Goal: Task Accomplishment & Management: Use online tool/utility

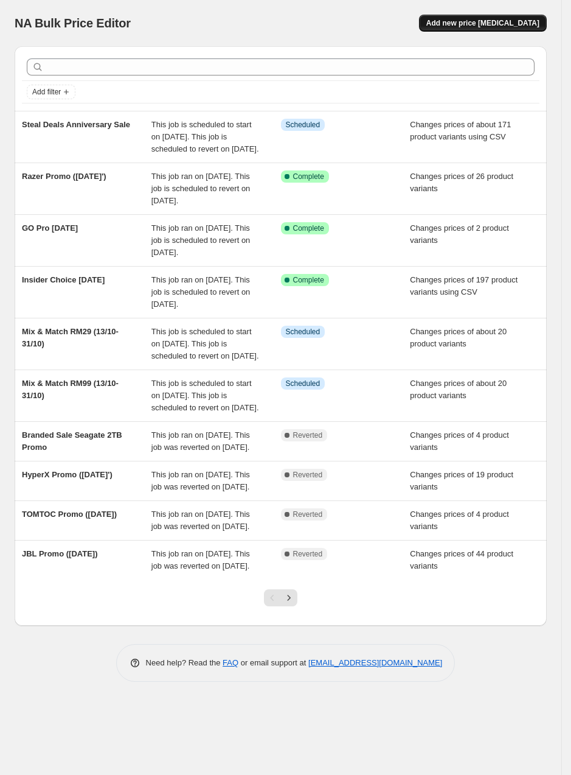
click at [518, 18] on span "Add new price change job" at bounding box center [483, 23] width 113 height 10
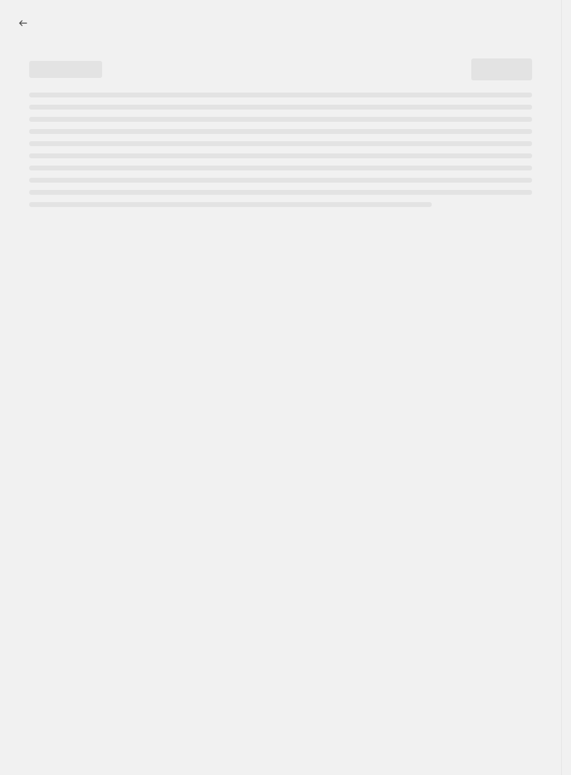
select select "percentage"
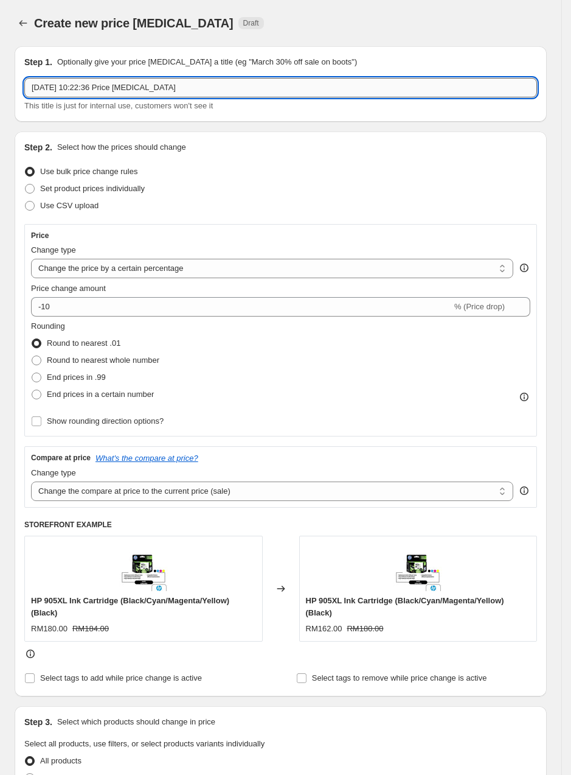
click at [170, 85] on input "6 Oct 2025, 10:22:36 Price change job" at bounding box center [280, 87] width 513 height 19
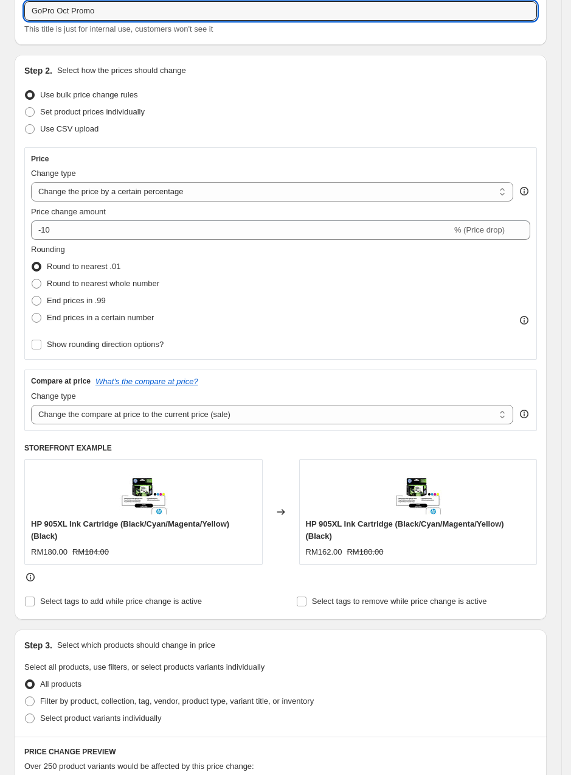
scroll to position [79, 0]
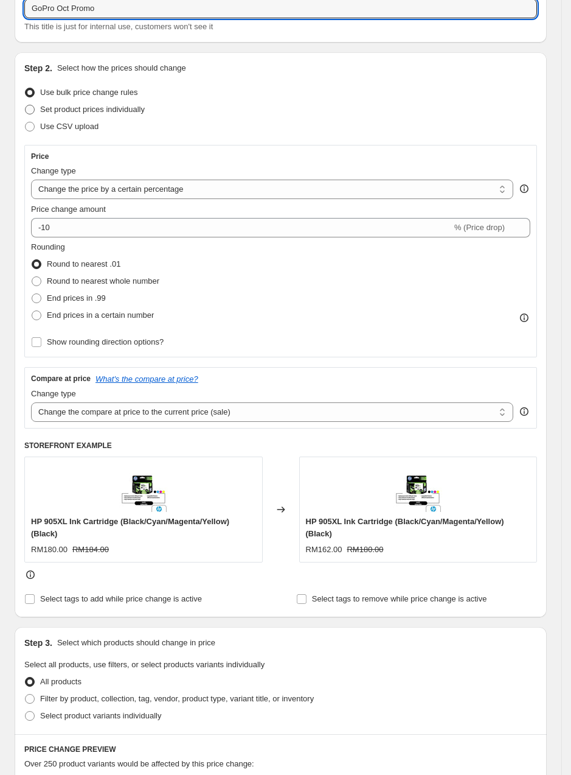
type input "GoPro Oct Promo"
click at [57, 102] on label "Set product prices individually" at bounding box center [84, 109] width 120 height 17
click at [26, 105] on input "Set product prices individually" at bounding box center [25, 105] width 1 height 1
radio input "true"
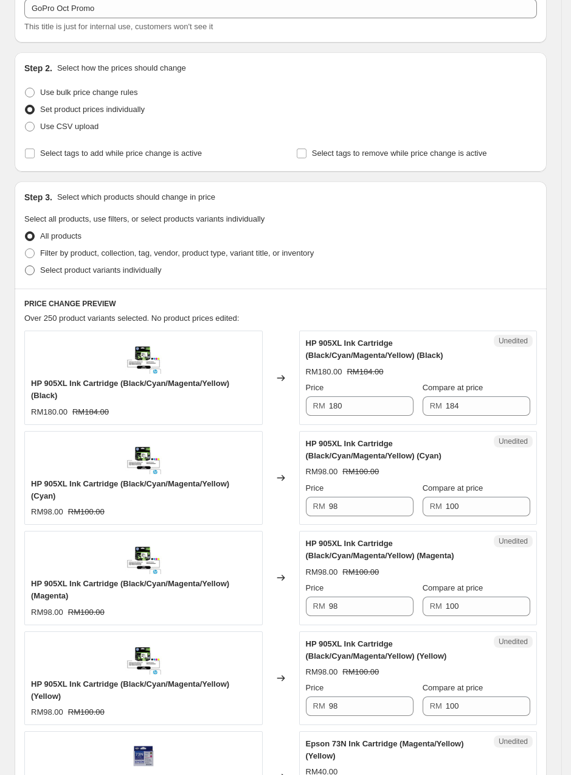
click at [37, 270] on label "Select product variants individually" at bounding box center [92, 270] width 137 height 17
click at [26, 266] on input "Select product variants individually" at bounding box center [25, 265] width 1 height 1
radio input "true"
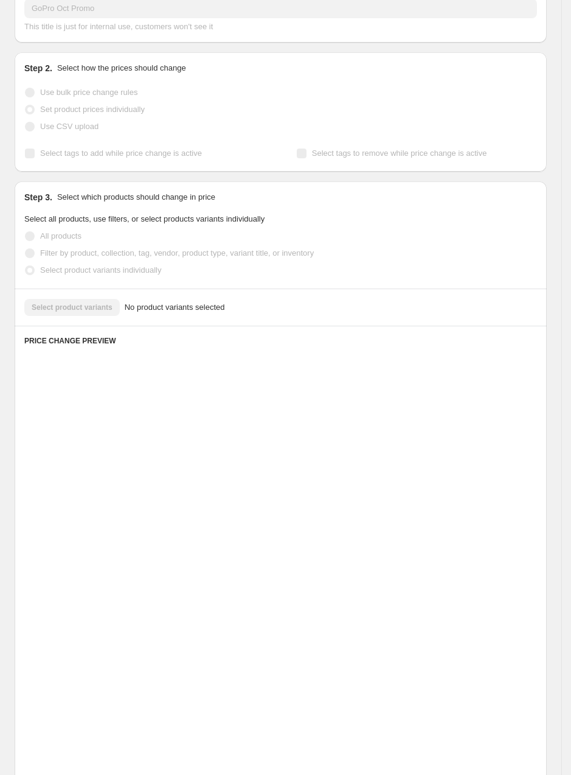
scroll to position [0, 0]
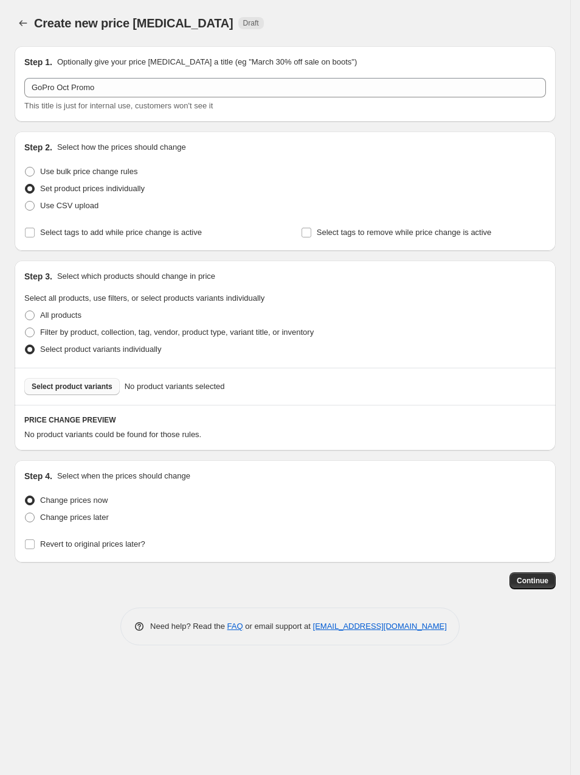
click at [105, 383] on span "Select product variants" at bounding box center [72, 387] width 81 height 10
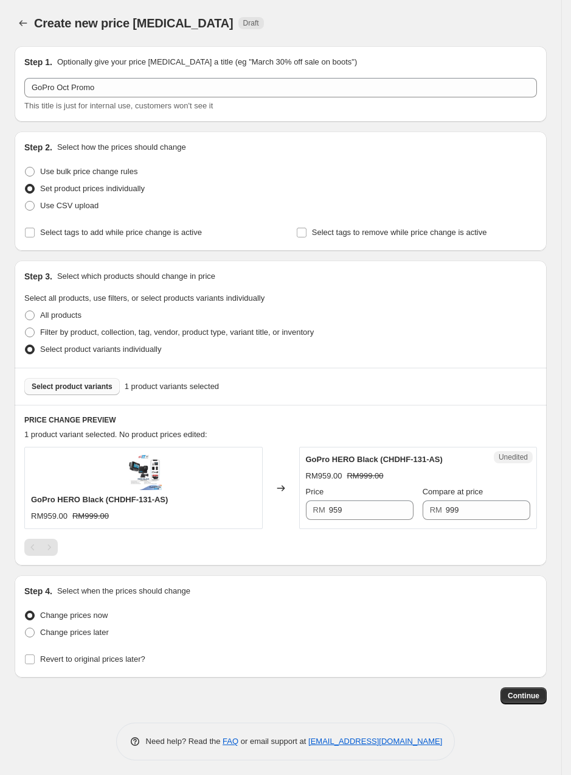
scroll to position [4, 0]
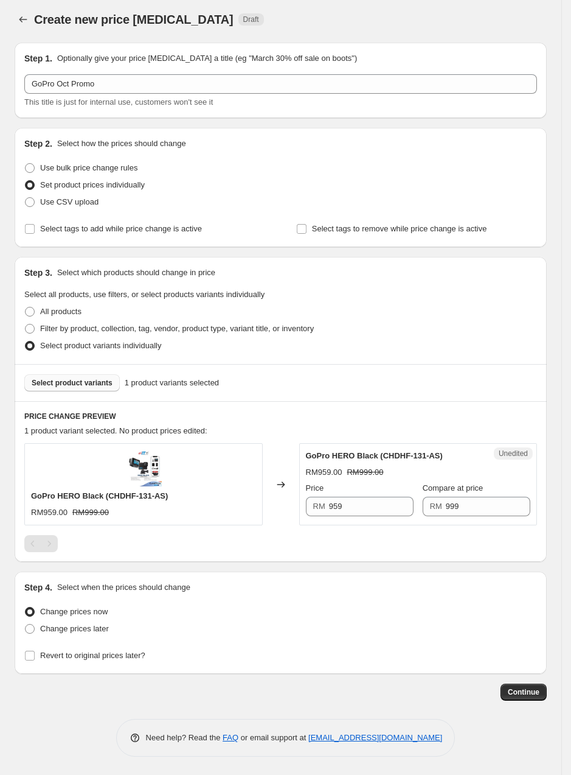
click at [330, 507] on div "RM 959" at bounding box center [360, 506] width 108 height 19
click at [335, 507] on input "959" at bounding box center [371, 506] width 85 height 19
type input "699"
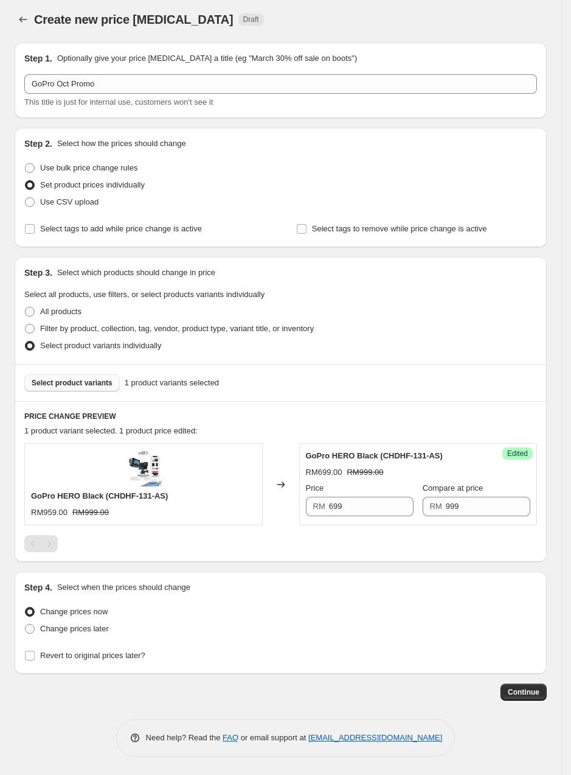
click at [397, 555] on div "PRICE CHANGE PREVIEW 1 product variant selected. 1 product price edited: GoPro …" at bounding box center [281, 481] width 532 height 161
click at [95, 383] on span "Select product variants" at bounding box center [72, 383] width 81 height 10
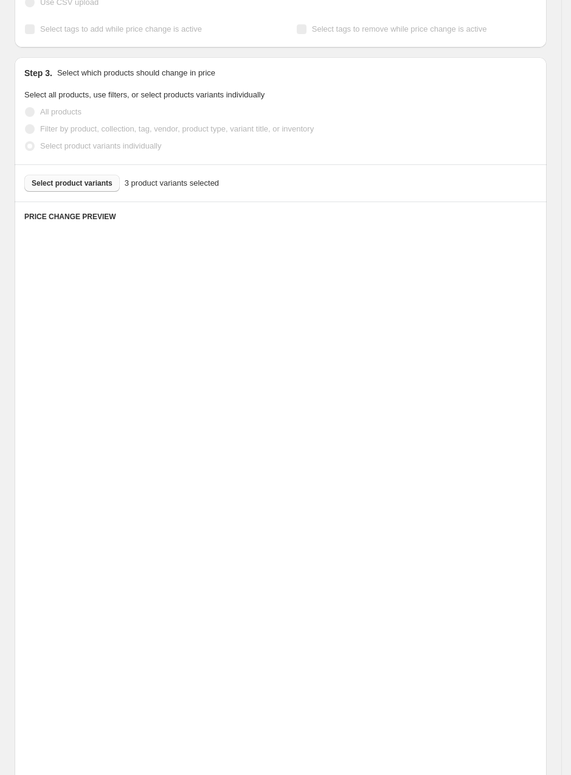
scroll to position [205, 0]
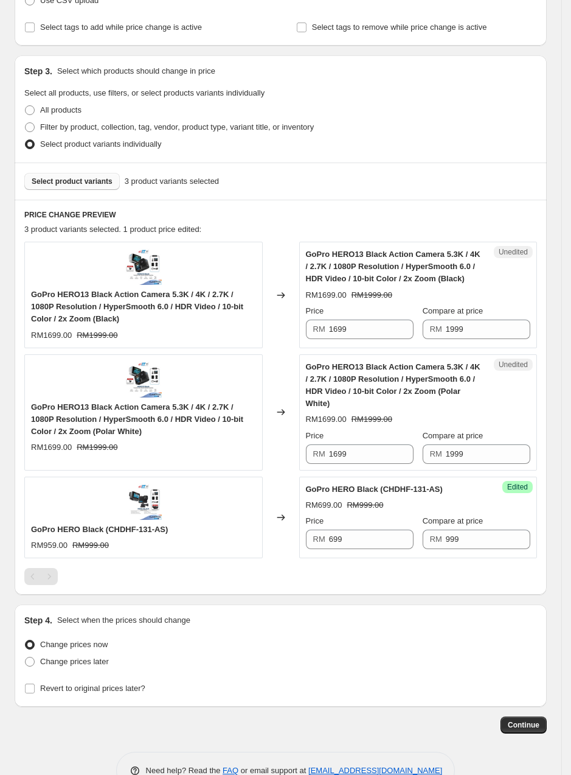
click at [86, 177] on span "Select product variants" at bounding box center [72, 181] width 81 height 10
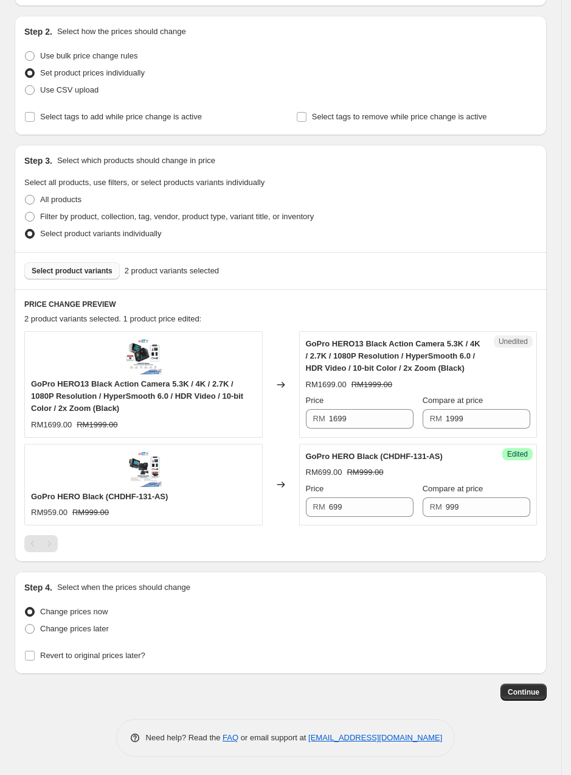
scroll to position [117, 0]
click at [338, 422] on input "1699" at bounding box center [371, 418] width 85 height 19
type input "1799"
click at [99, 268] on span "Select product variants" at bounding box center [72, 271] width 81 height 10
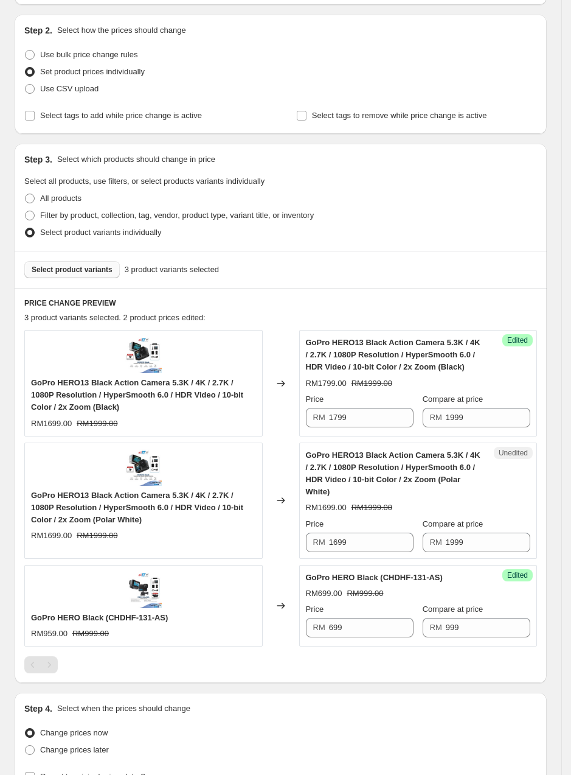
click at [83, 277] on button "Select product variants" at bounding box center [72, 269] width 96 height 17
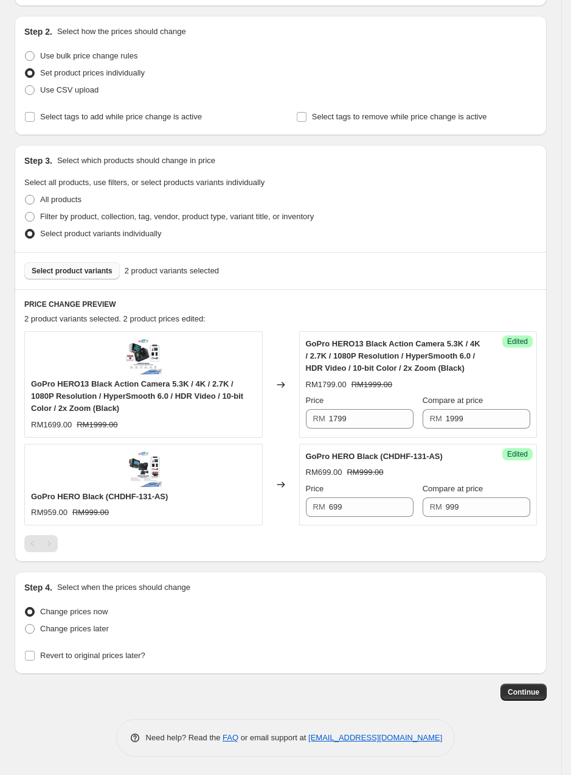
click at [91, 268] on span "Select product variants" at bounding box center [72, 271] width 81 height 10
click at [88, 631] on span "Change prices later" at bounding box center [74, 628] width 69 height 9
click at [26, 624] on input "Change prices later" at bounding box center [25, 624] width 1 height 1
radio input "true"
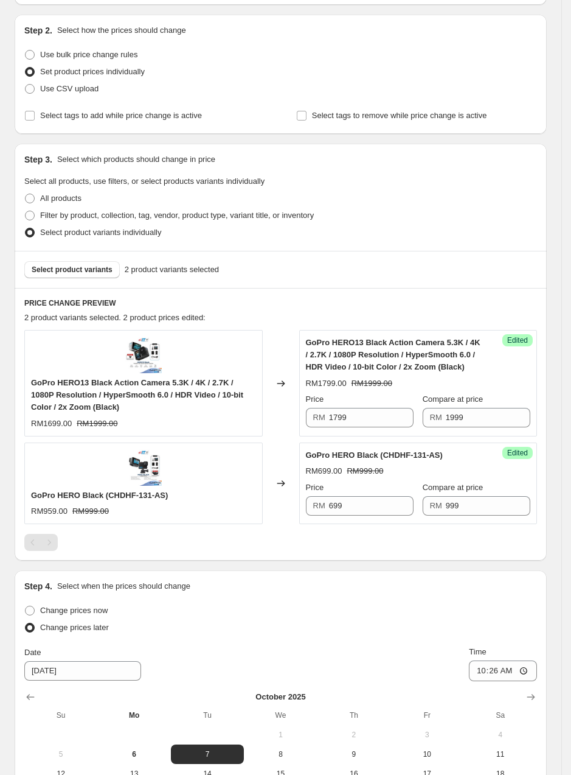
scroll to position [325, 0]
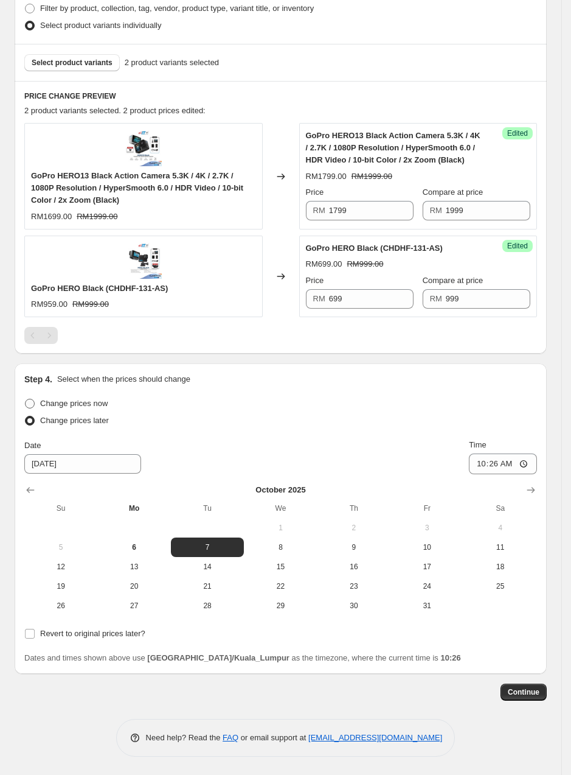
click at [49, 401] on span "Change prices now" at bounding box center [74, 403] width 68 height 9
click at [26, 399] on input "Change prices now" at bounding box center [25, 399] width 1 height 1
radio input "true"
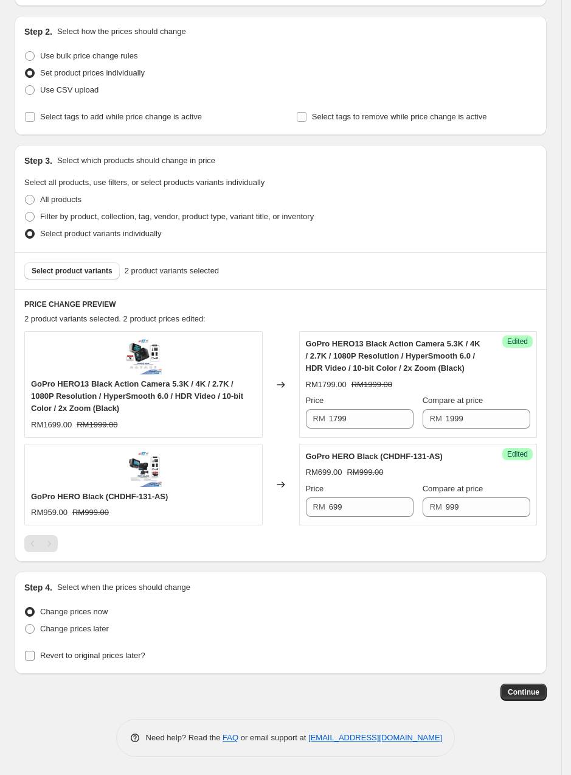
drag, startPoint x: 61, startPoint y: 658, endPoint x: 35, endPoint y: 649, distance: 27.1
click at [35, 649] on label "Revert to original prices later?" at bounding box center [84, 655] width 121 height 17
click at [35, 650] on input "Revert to original prices later?" at bounding box center [30, 655] width 10 height 10
checkbox input "true"
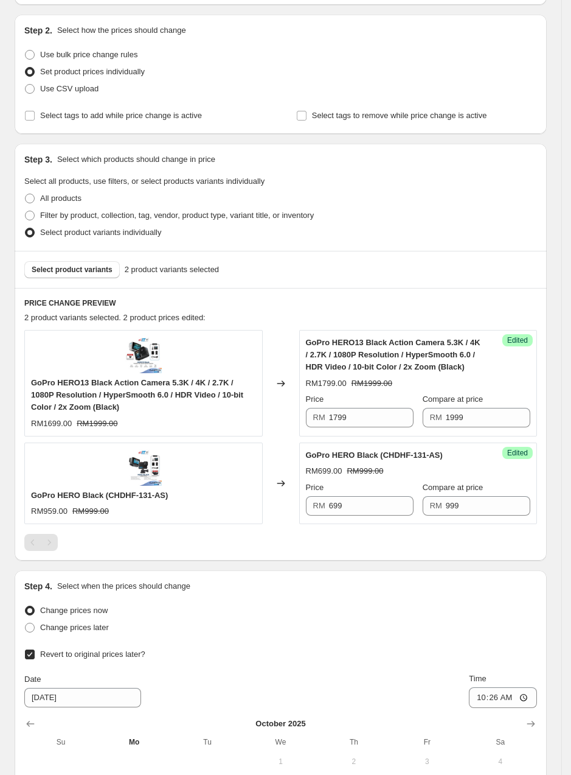
scroll to position [325, 0]
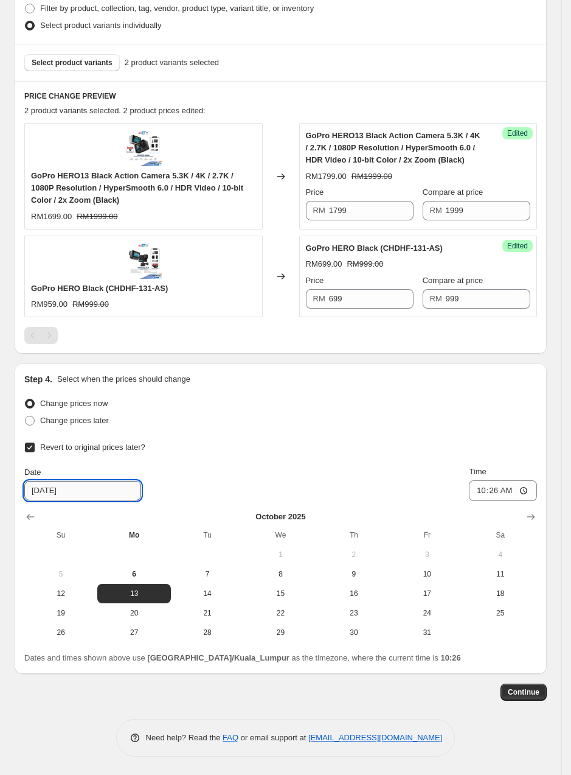
click at [40, 490] on input "10/13/2025" at bounding box center [82, 490] width 117 height 19
click at [46, 489] on input "10/13/2025" at bounding box center [82, 490] width 117 height 19
click at [422, 628] on span "31" at bounding box center [427, 632] width 63 height 10
type input "10/31/2025"
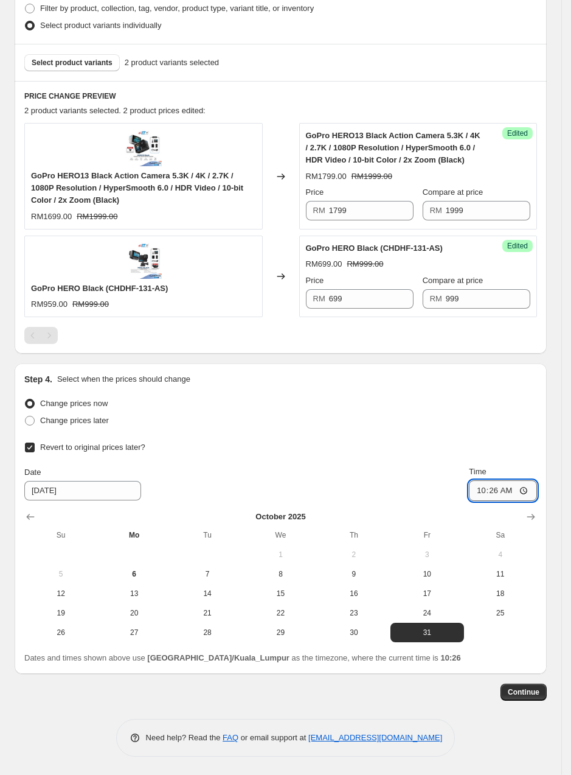
click at [493, 492] on input "10:26" at bounding box center [503, 490] width 68 height 21
click at [531, 490] on input "10:26" at bounding box center [503, 490] width 68 height 21
type input "23:59"
click at [507, 422] on div "Change prices later" at bounding box center [280, 420] width 513 height 17
click at [540, 695] on span "Continue" at bounding box center [524, 692] width 32 height 10
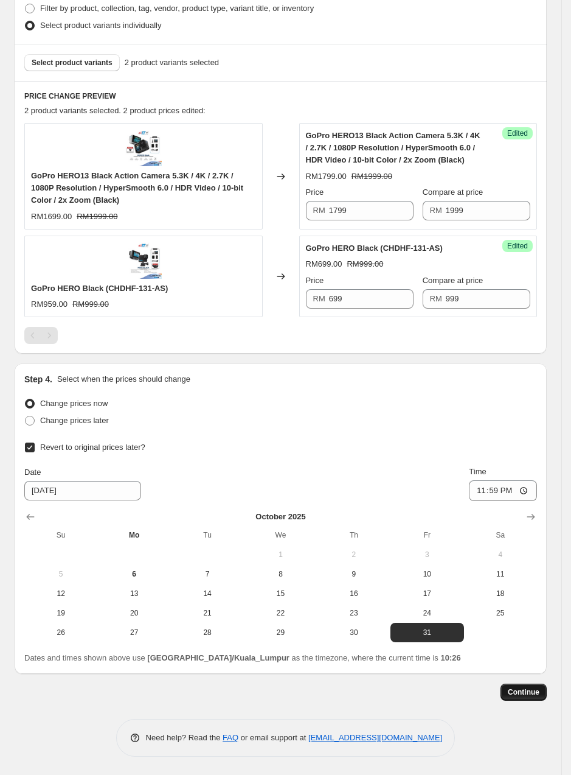
scroll to position [0, 0]
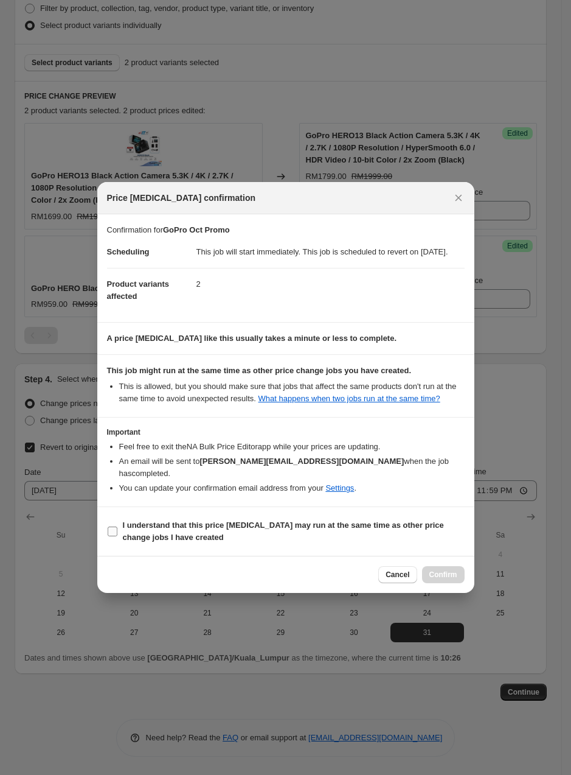
click at [120, 537] on label "I understand that this price change job may run at the same time as other price…" at bounding box center [286, 531] width 358 height 29
click at [117, 536] on input "I understand that this price change job may run at the same time as other price…" at bounding box center [113, 531] width 10 height 10
checkbox input "true"
click at [460, 570] on button "Confirm" at bounding box center [443, 574] width 43 height 17
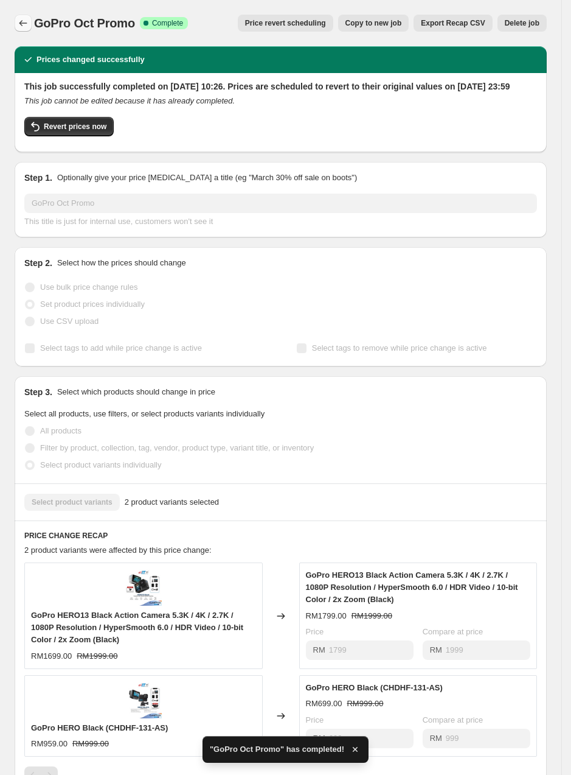
click at [22, 26] on icon "Price change jobs" at bounding box center [23, 23] width 8 height 6
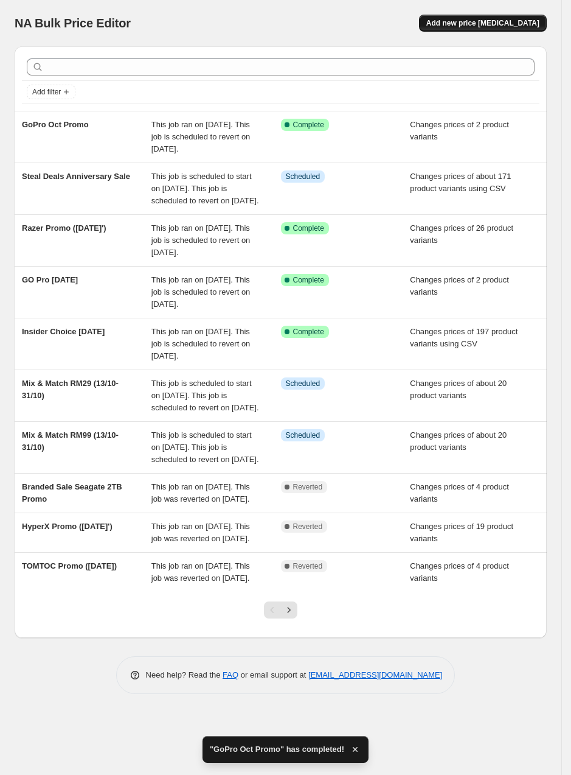
click at [515, 19] on span "Add new price change job" at bounding box center [483, 23] width 113 height 10
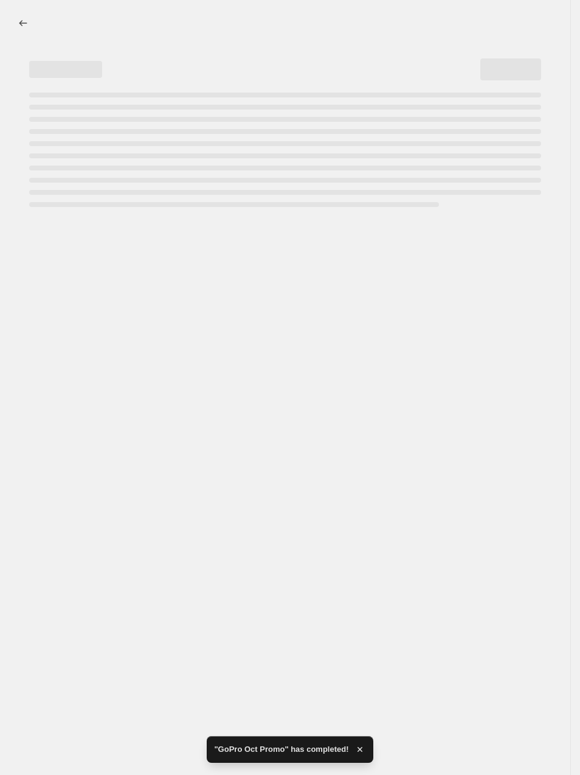
select select "percentage"
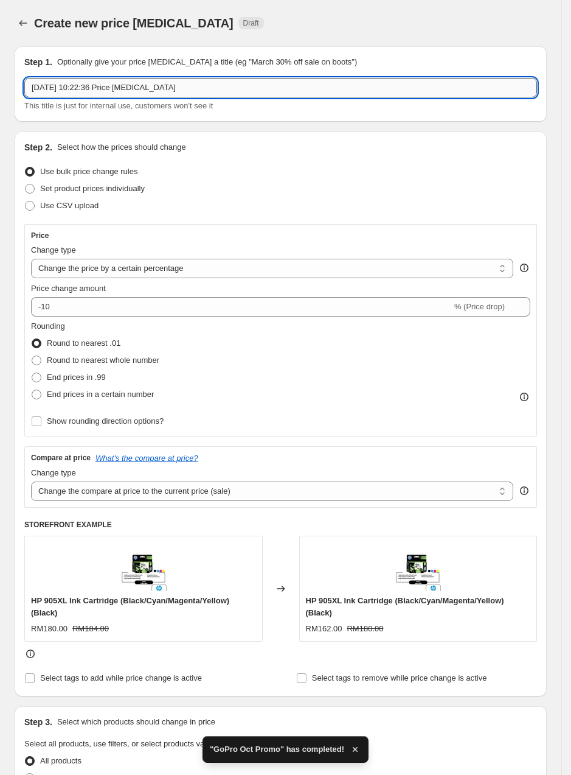
click at [148, 91] on input "6 Oct 2025, 10:22:36 Price change job" at bounding box center [280, 87] width 513 height 19
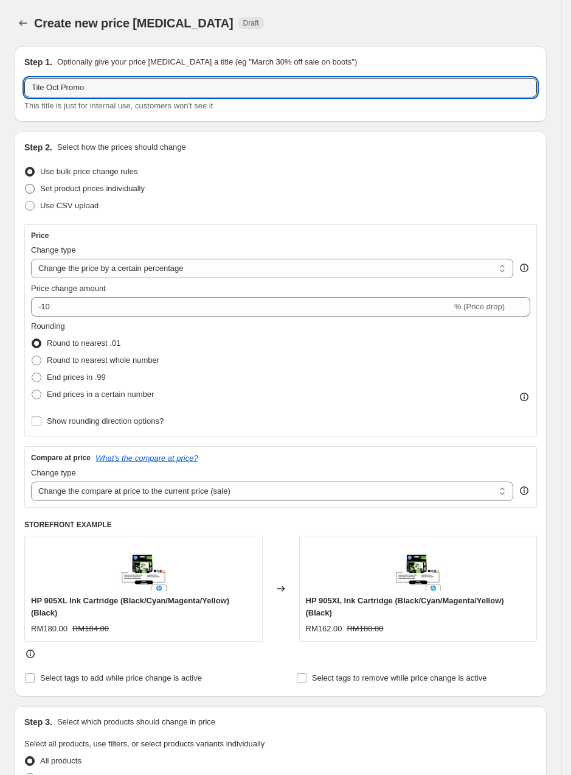
type input "Tile Oct Promo"
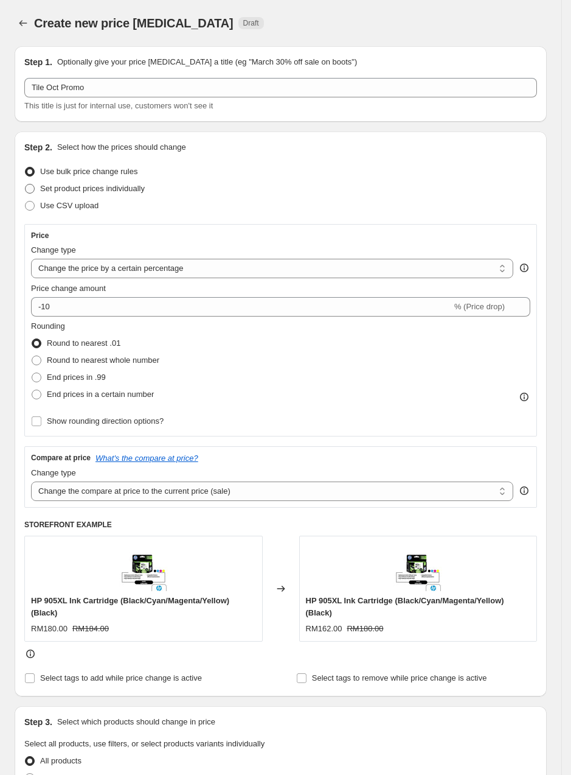
click at [85, 193] on span "Set product prices individually" at bounding box center [92, 188] width 105 height 9
click at [26, 184] on input "Set product prices individually" at bounding box center [25, 184] width 1 height 1
radio input "true"
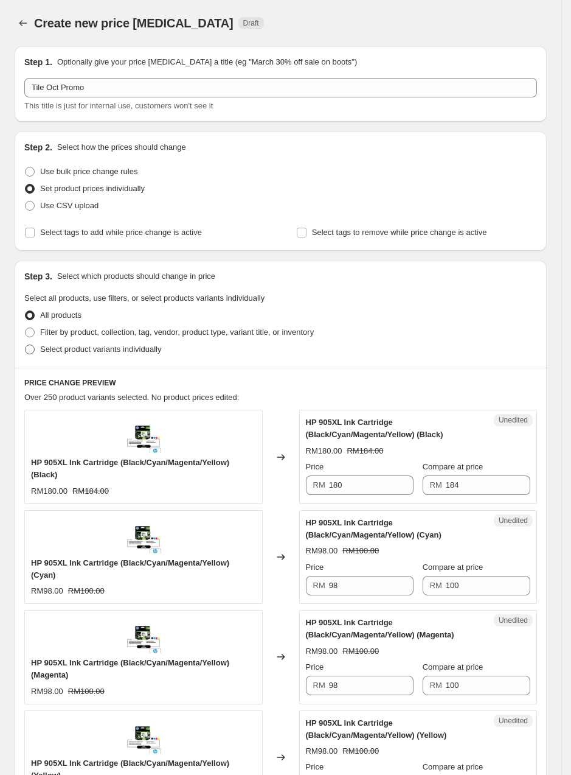
click at [110, 348] on span "Select product variants individually" at bounding box center [100, 348] width 121 height 9
click at [26, 345] on input "Select product variants individually" at bounding box center [25, 344] width 1 height 1
radio input "true"
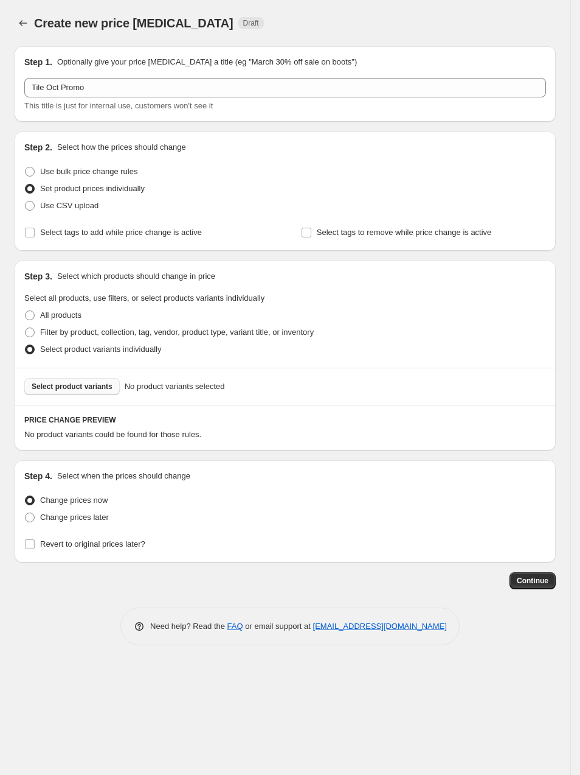
click at [97, 385] on span "Select product variants" at bounding box center [72, 387] width 81 height 10
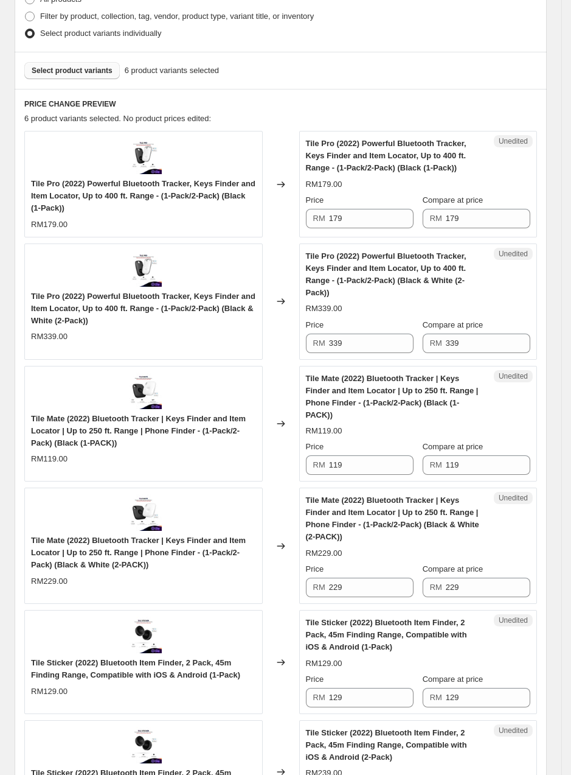
scroll to position [316, 0]
click at [355, 220] on input "179" at bounding box center [371, 217] width 85 height 19
type input "107"
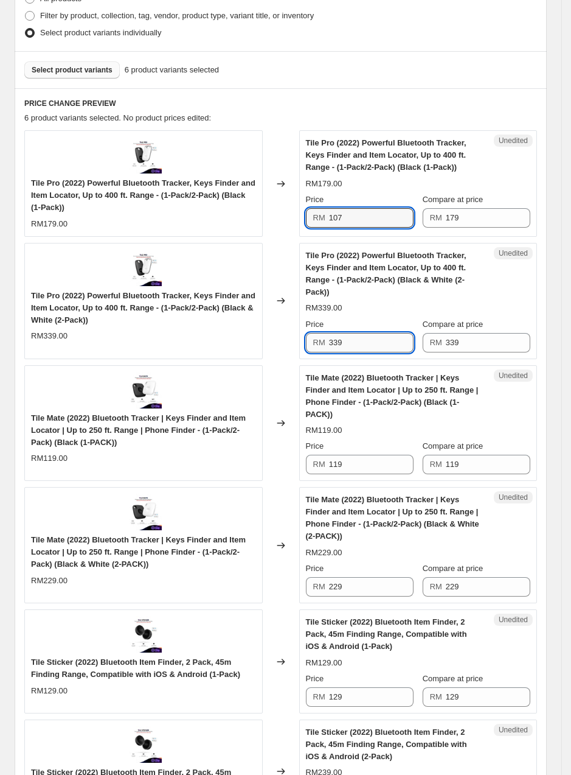
click at [358, 333] on input "339" at bounding box center [371, 342] width 85 height 19
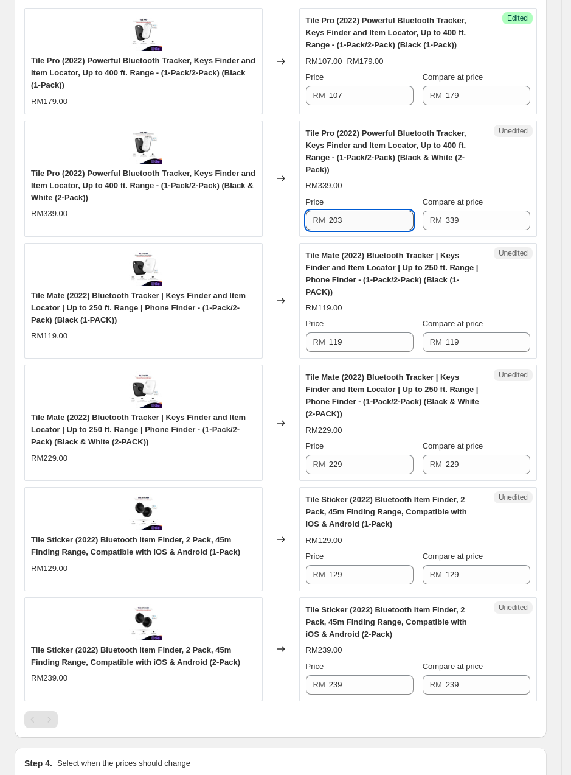
scroll to position [440, 0]
type input "203"
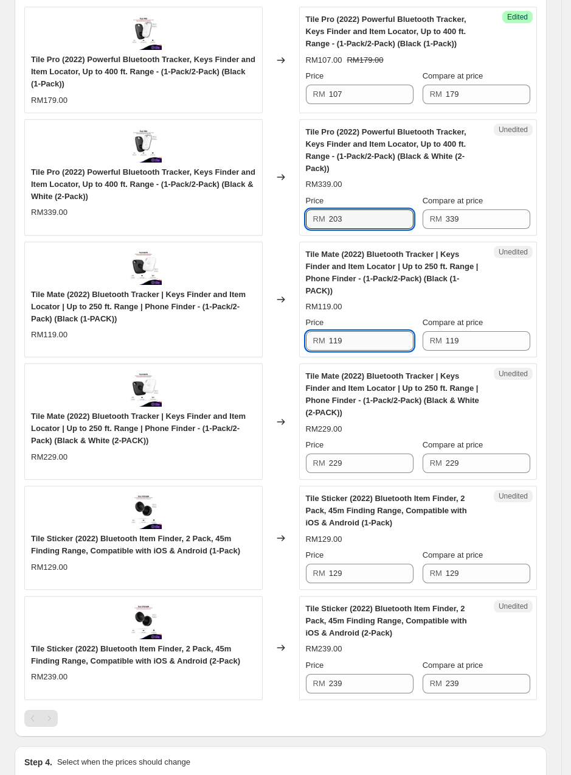
click at [342, 331] on input "119" at bounding box center [371, 340] width 85 height 19
type input "71"
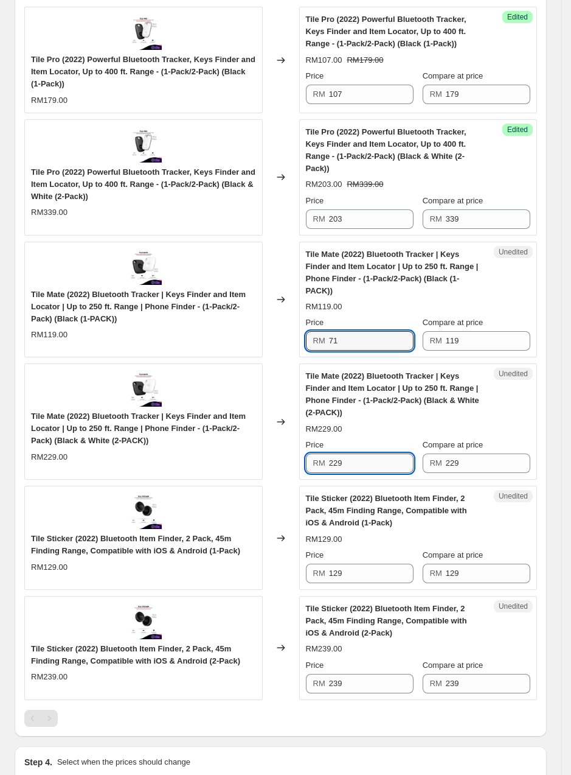
click at [340, 453] on input "229" at bounding box center [371, 462] width 85 height 19
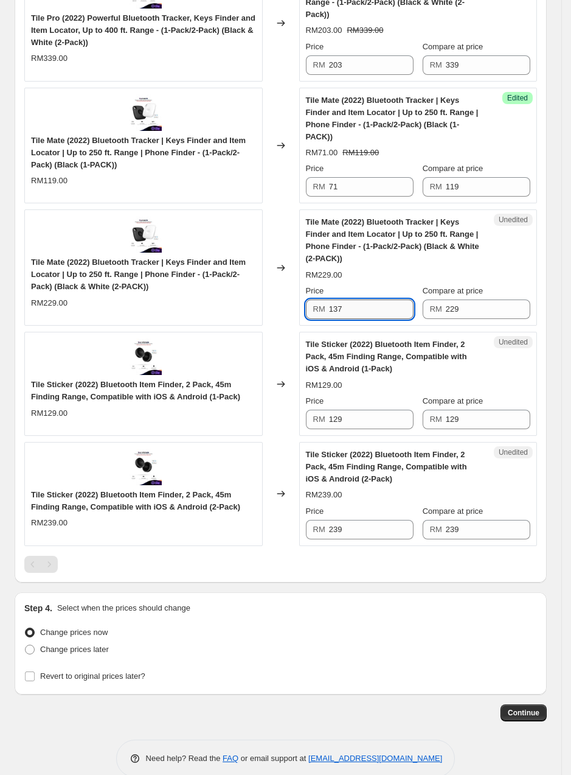
scroll to position [595, 0]
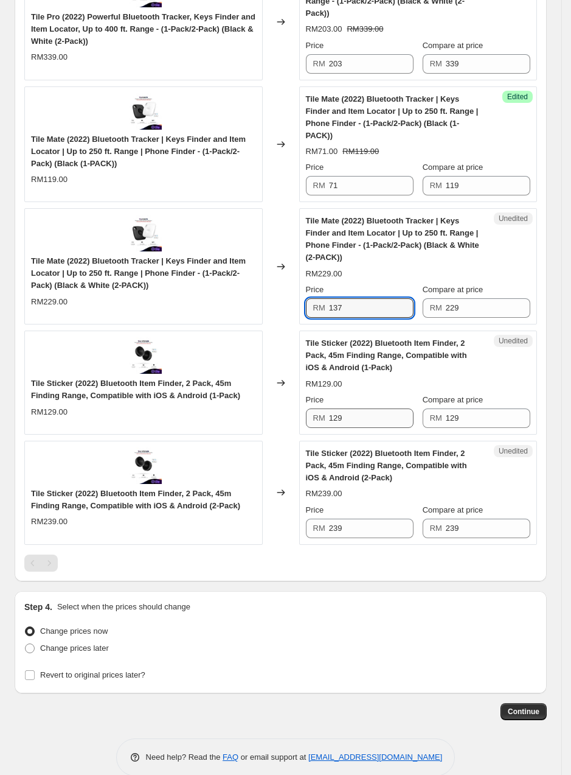
type input "137"
click at [360, 408] on input "129" at bounding box center [371, 417] width 85 height 19
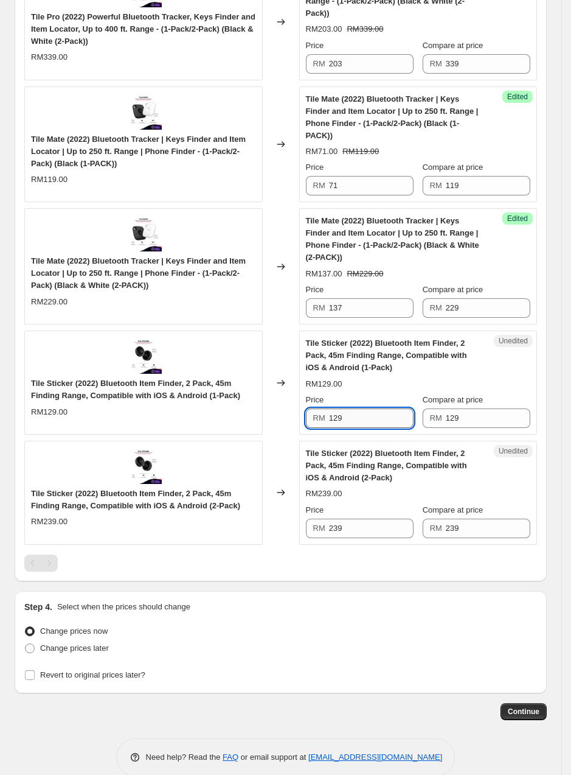
click at [360, 408] on input "129" at bounding box center [371, 417] width 85 height 19
type input "77"
click at [343, 518] on input "239" at bounding box center [371, 527] width 85 height 19
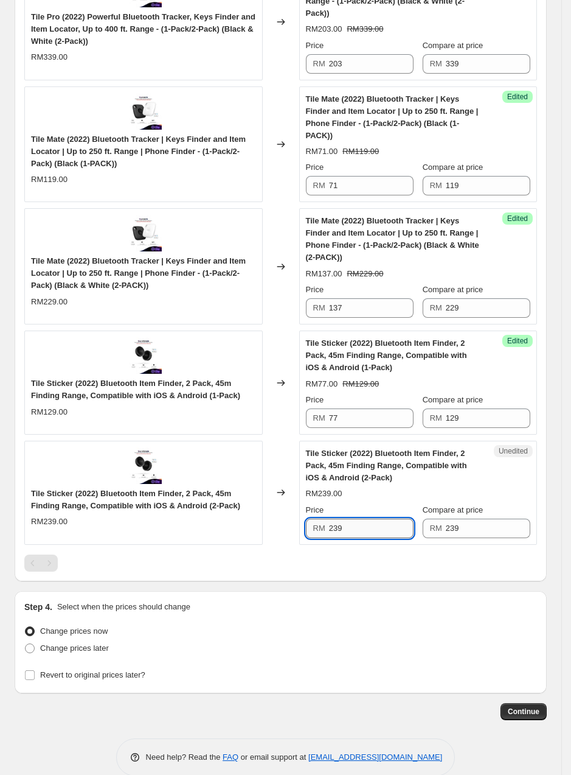
click at [343, 518] on input "239" at bounding box center [371, 527] width 85 height 19
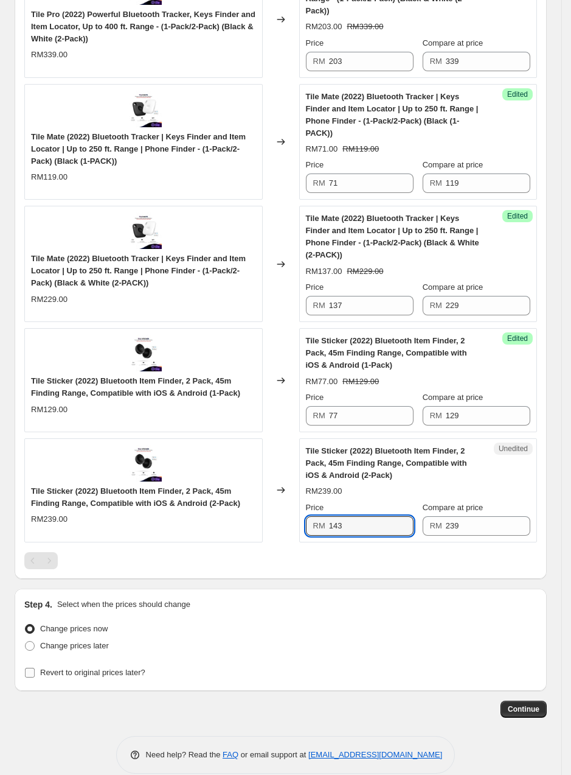
type input "143"
click at [104, 668] on span "Revert to original prices later?" at bounding box center [92, 672] width 105 height 9
click at [35, 668] on input "Revert to original prices later?" at bounding box center [30, 673] width 10 height 10
checkbox input "true"
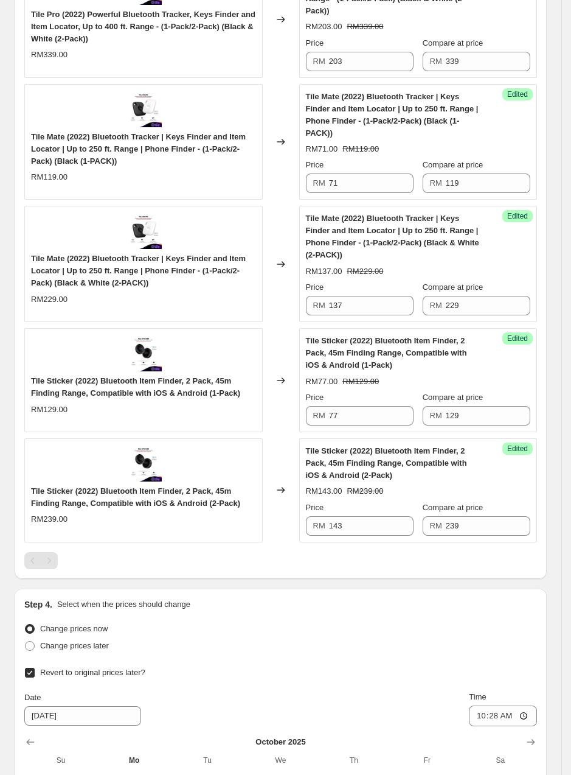
scroll to position [806, 0]
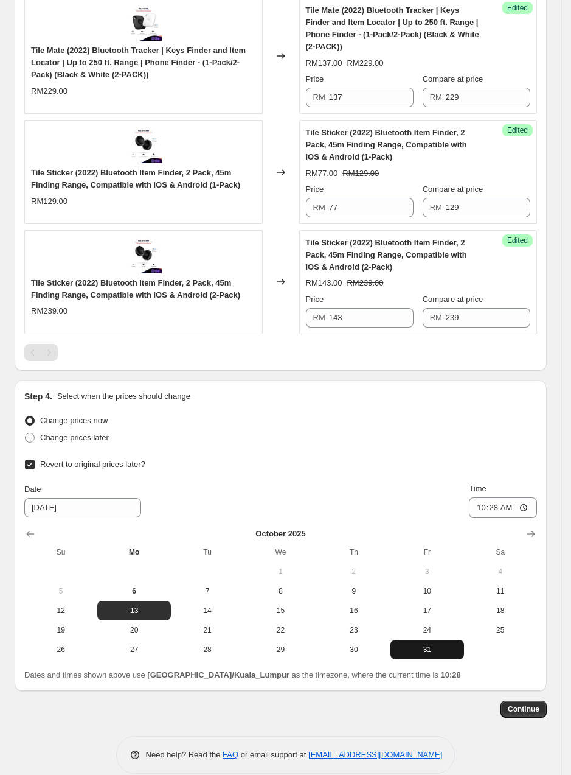
click at [453, 644] on span "31" at bounding box center [427, 649] width 63 height 10
type input "10/31/2025"
click at [475, 483] on div "Date 10/31/2025 Time 10:28" at bounding box center [280, 500] width 513 height 35
click at [490, 497] on input "10:28" at bounding box center [503, 507] width 68 height 21
click at [537, 497] on input "10:28" at bounding box center [503, 507] width 68 height 21
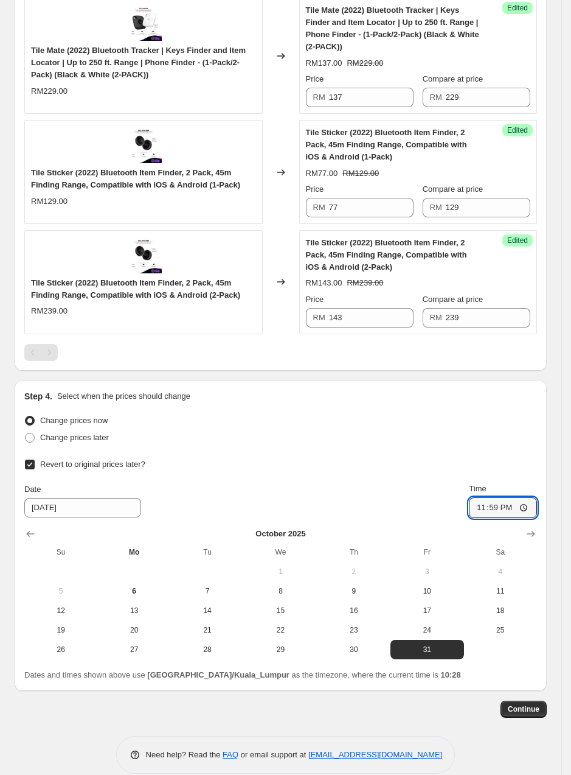
type input "23:59"
click at [511, 456] on div "Revert to original prices later?" at bounding box center [280, 464] width 513 height 17
click at [530, 700] on button "Continue" at bounding box center [524, 708] width 46 height 17
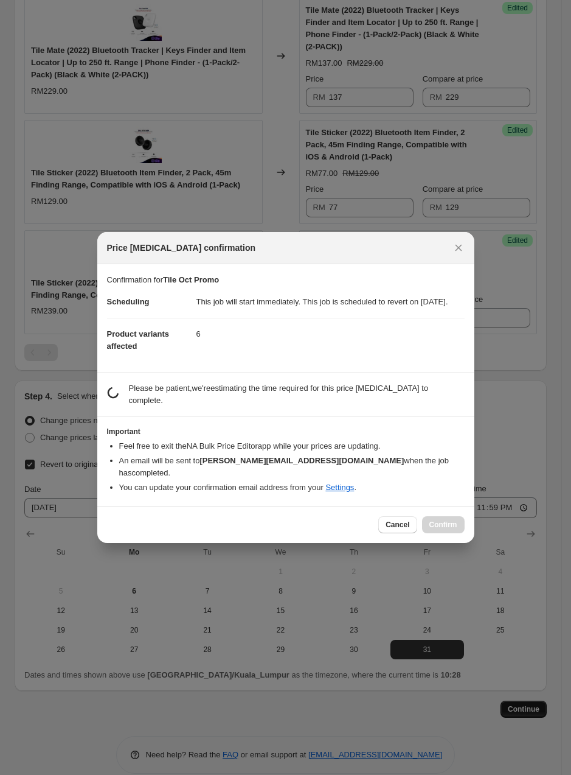
scroll to position [0, 0]
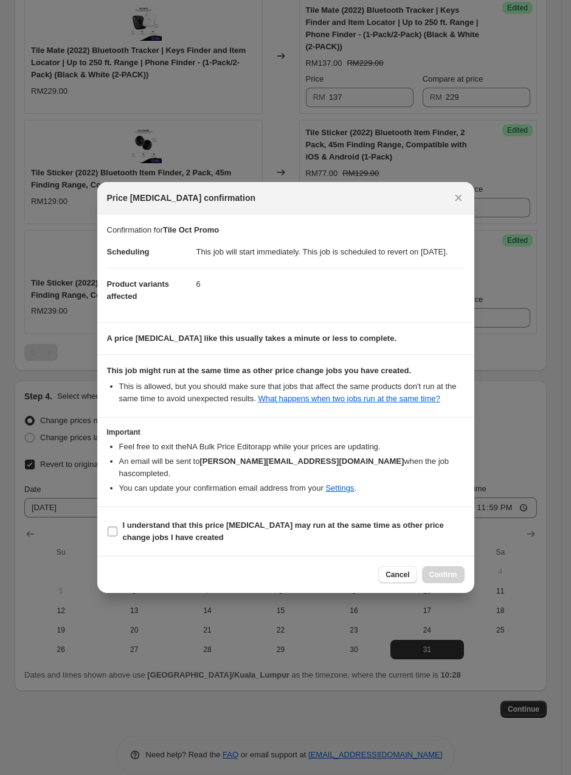
click at [120, 529] on label "I understand that this price change job may run at the same time as other price…" at bounding box center [286, 531] width 358 height 29
click at [117, 529] on input "I understand that this price change job may run at the same time as other price…" at bounding box center [113, 531] width 10 height 10
checkbox input "true"
click at [459, 575] on button "Confirm" at bounding box center [443, 574] width 43 height 17
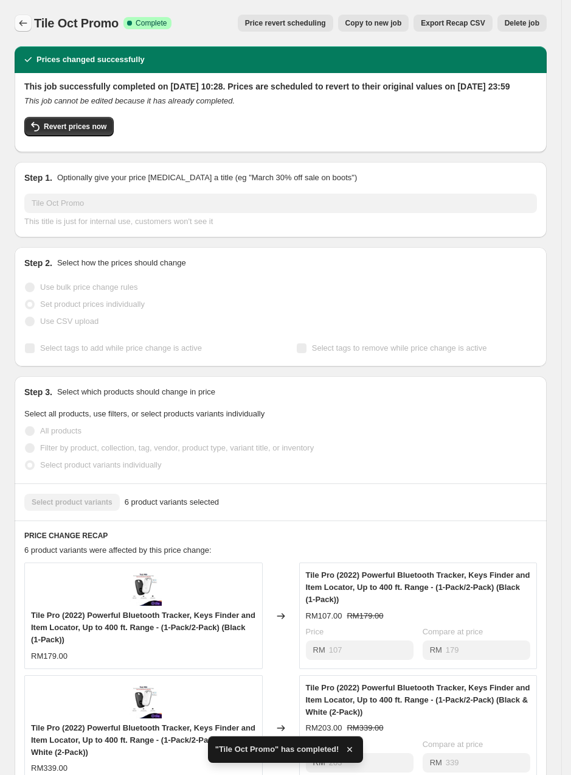
click at [23, 18] on icon "Price change jobs" at bounding box center [23, 23] width 12 height 12
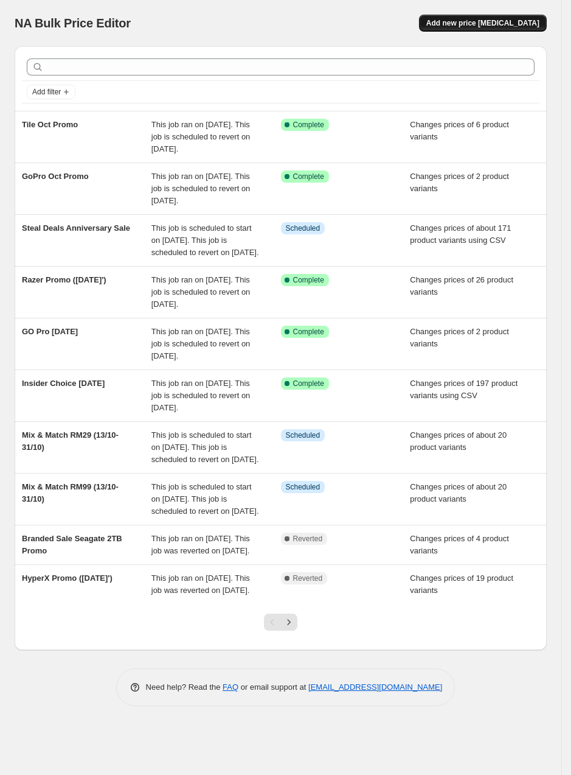
click at [478, 20] on span "Add new price change job" at bounding box center [483, 23] width 113 height 10
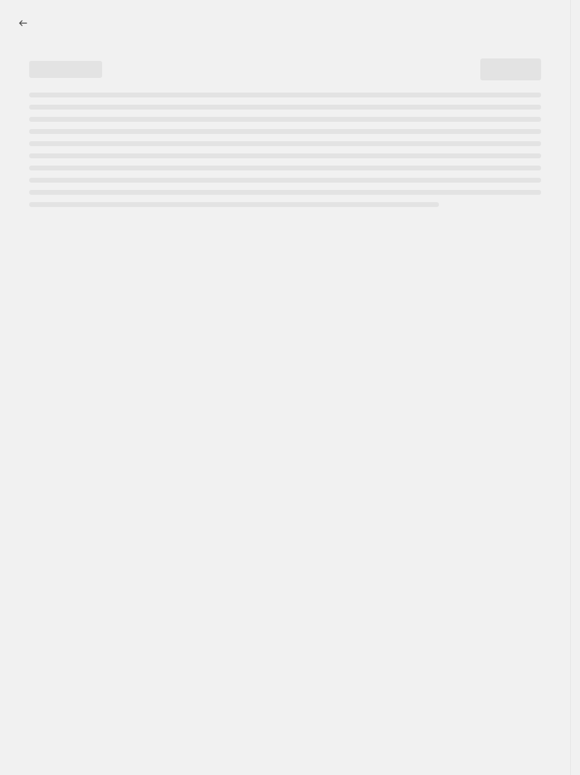
select select "percentage"
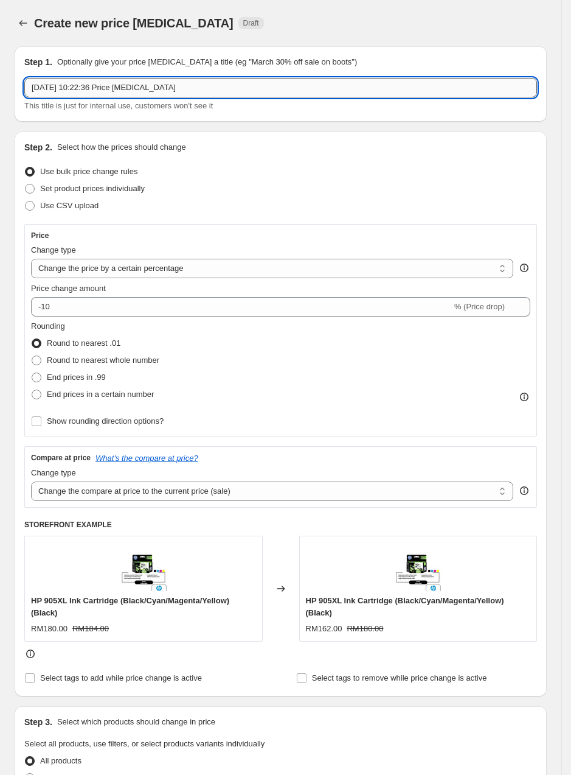
click at [181, 82] on input "6 Oct 2025, 10:22:36 Price change job" at bounding box center [280, 87] width 513 height 19
click at [108, 85] on input "6 Oct 2025, 10:22:36 Price change job" at bounding box center [280, 87] width 513 height 19
type input "Plaud Oct Promo"
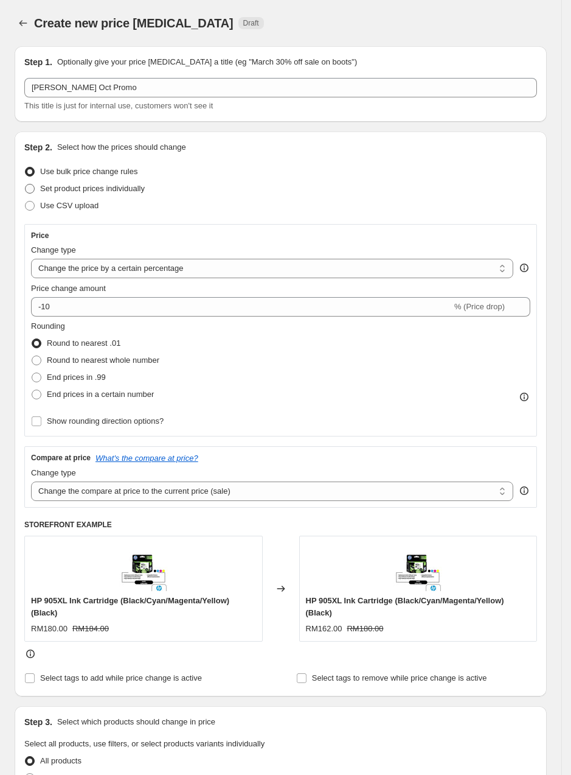
click at [99, 188] on span "Set product prices individually" at bounding box center [92, 188] width 105 height 9
click at [26, 184] on input "Set product prices individually" at bounding box center [25, 184] width 1 height 1
radio input "true"
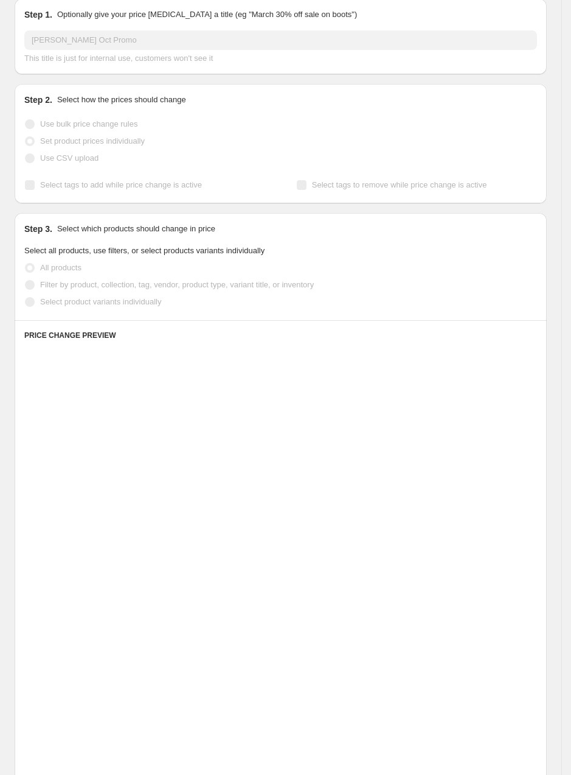
scroll to position [51, 0]
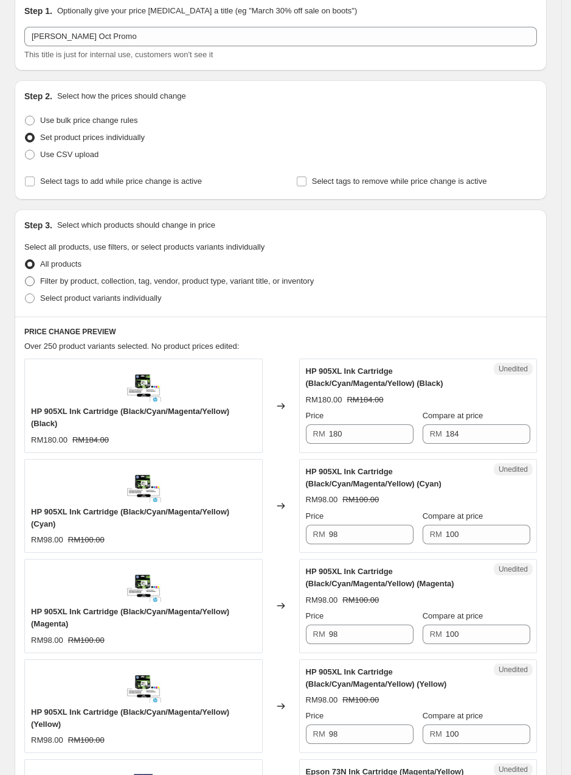
click at [88, 276] on span "Filter by product, collection, tag, vendor, product type, variant title, or inv…" at bounding box center [177, 280] width 274 height 9
click at [26, 276] on input "Filter by product, collection, tag, vendor, product type, variant title, or inv…" at bounding box center [25, 276] width 1 height 1
radio input "true"
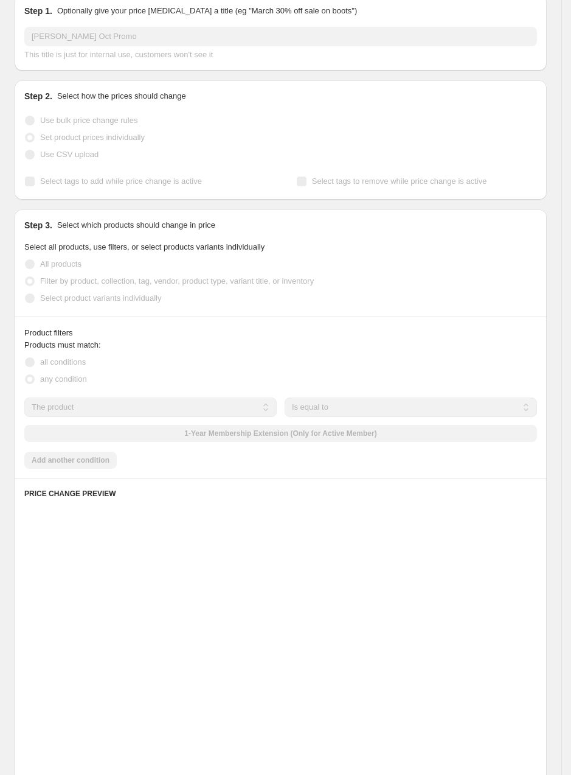
click at [84, 296] on span "Select product variants individually" at bounding box center [100, 297] width 121 height 9
click at [26, 294] on input "Select product variants individually" at bounding box center [25, 293] width 1 height 1
radio input "true"
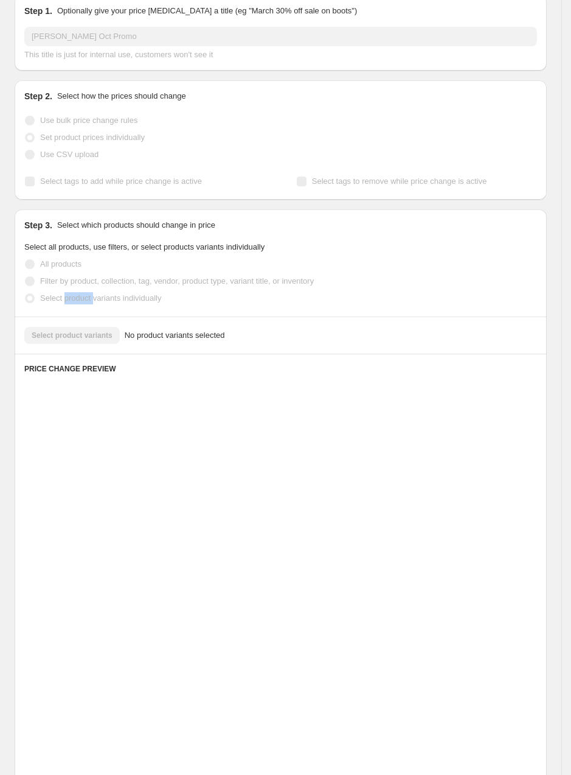
click at [84, 296] on span "Select product variants individually" at bounding box center [100, 297] width 121 height 9
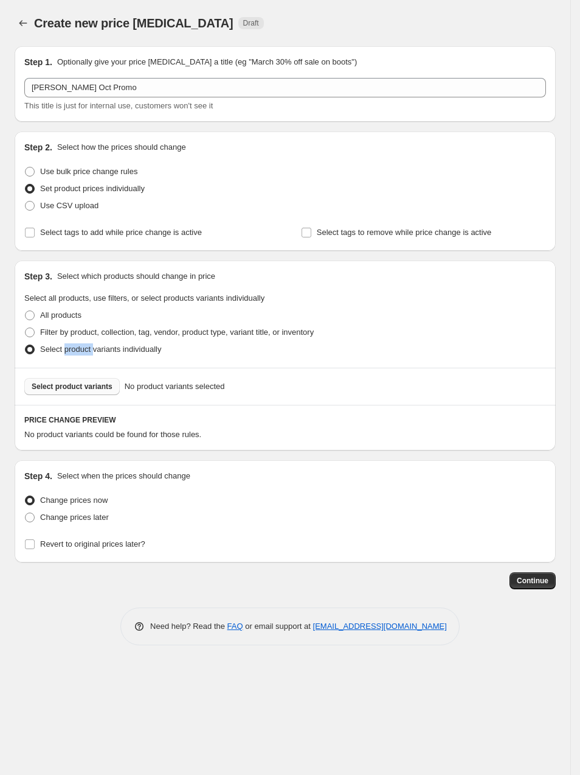
click at [93, 389] on span "Select product variants" at bounding box center [72, 387] width 81 height 10
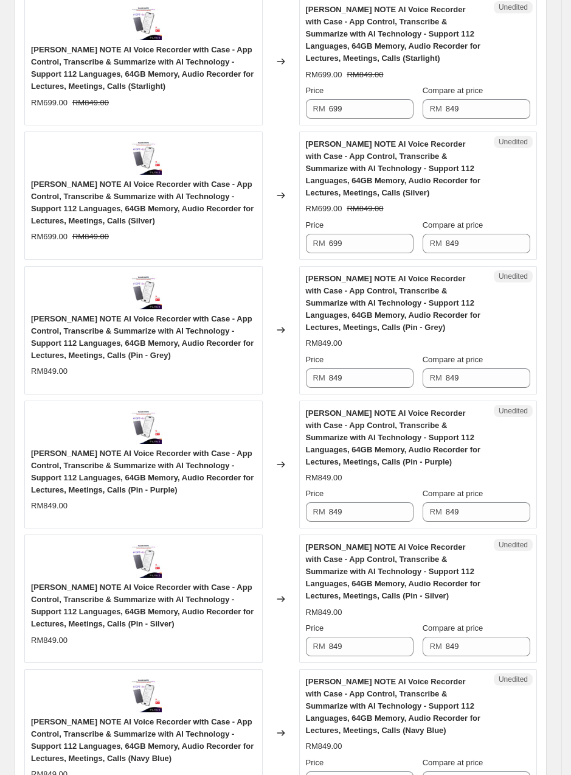
scroll to position [586, 0]
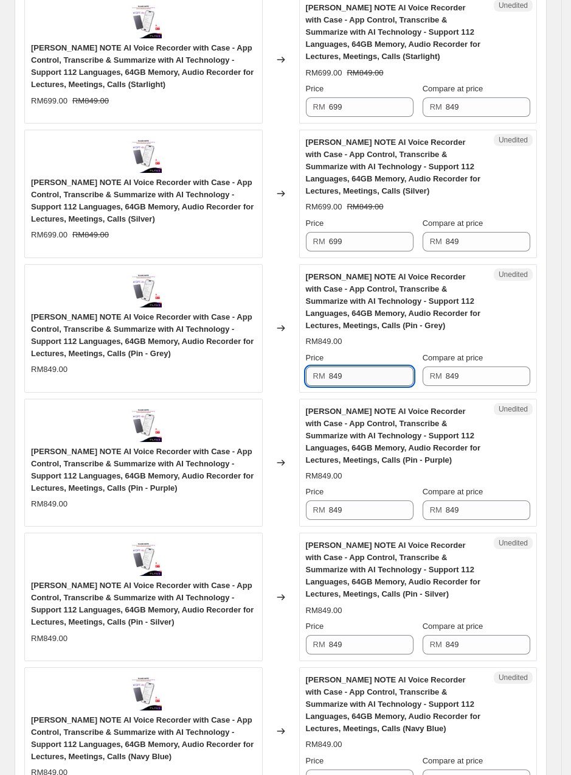
click at [342, 380] on input "849" at bounding box center [371, 375] width 85 height 19
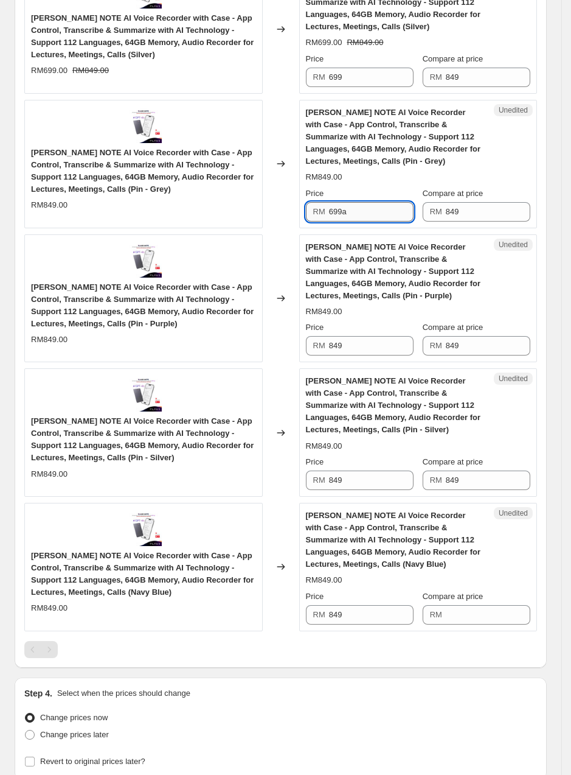
scroll to position [755, 0]
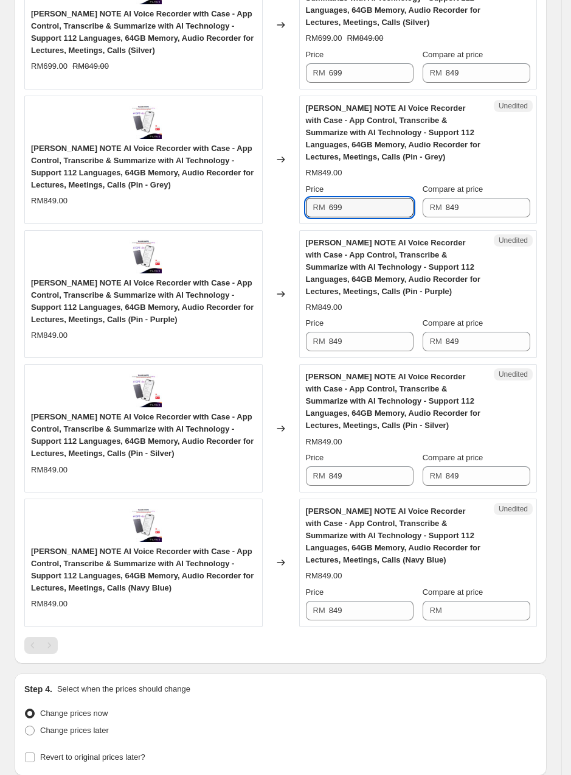
type input "699"
click at [349, 354] on div "Unedited PLAUD NOTE AI Voice Recorder with Case - App Control, Transcribe & Sum…" at bounding box center [418, 294] width 239 height 128
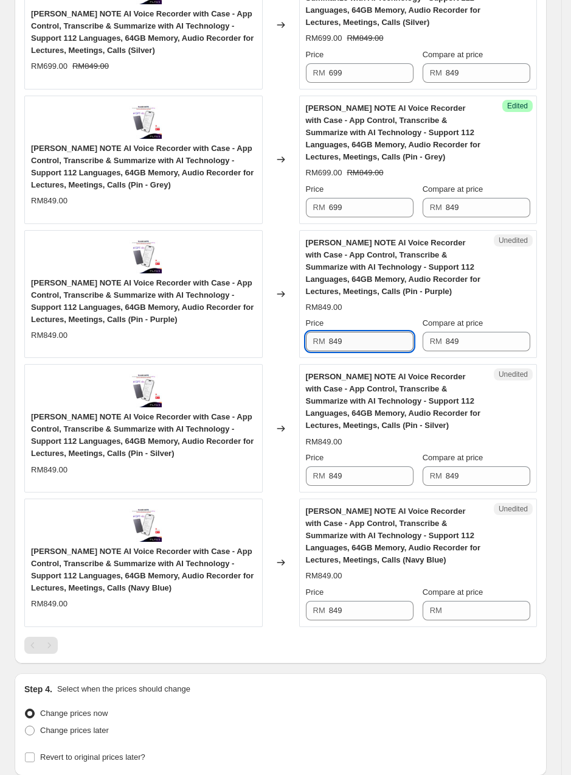
click at [351, 333] on input "849" at bounding box center [371, 341] width 85 height 19
paste input "69"
type input "699"
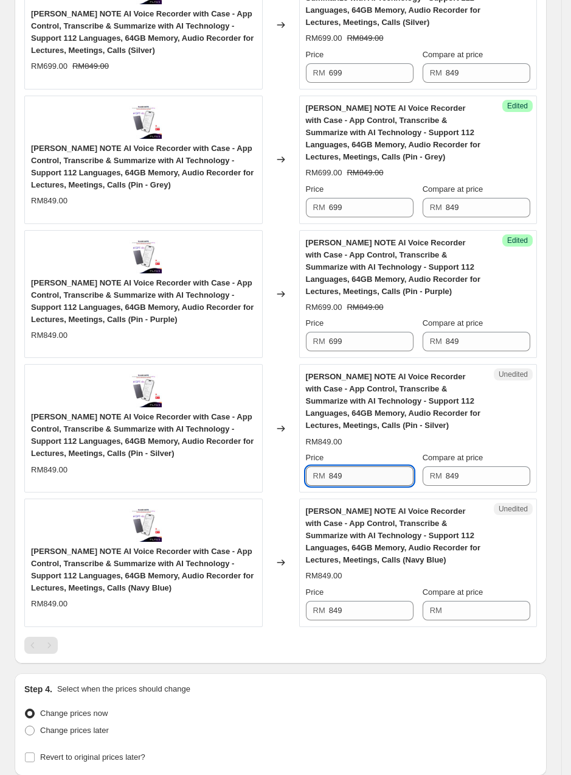
click at [354, 482] on input "849" at bounding box center [371, 475] width 85 height 19
paste input "69"
type input "699"
click at [355, 606] on input "849" at bounding box center [371, 610] width 85 height 19
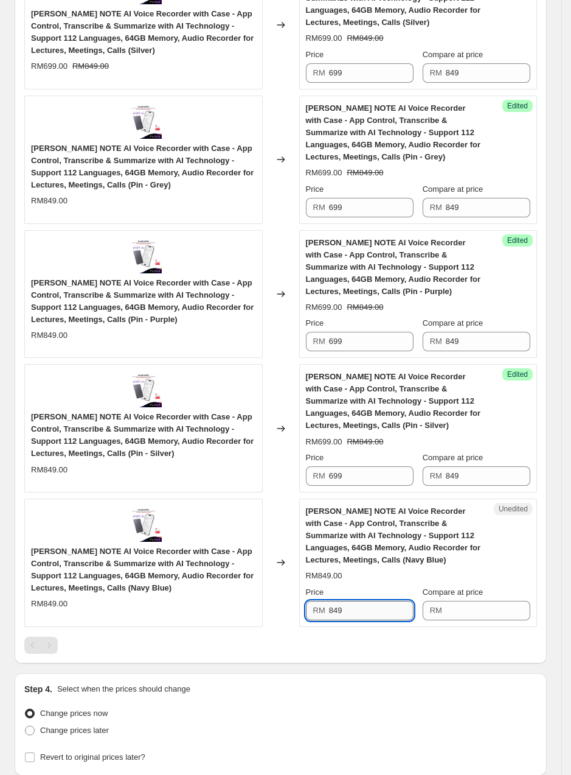
click at [355, 606] on input "849" at bounding box center [371, 610] width 85 height 19
paste input "69"
type input "699"
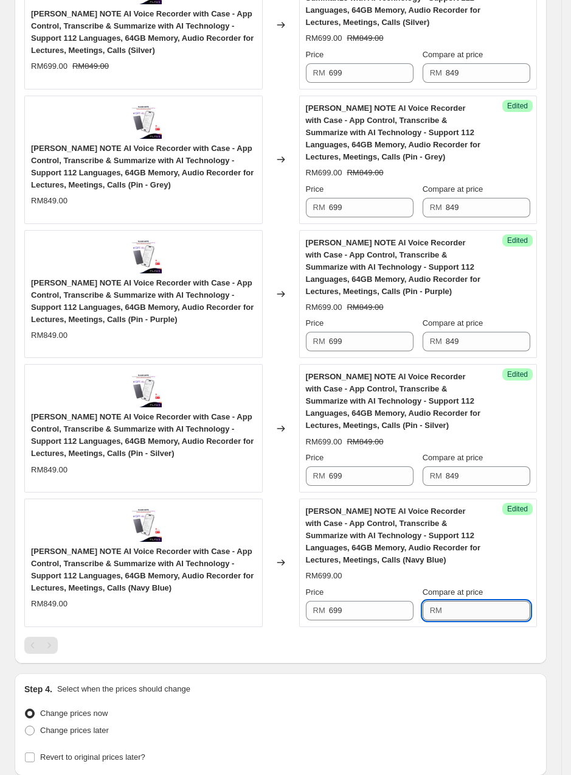
click at [493, 618] on input "Compare at price" at bounding box center [488, 610] width 85 height 19
type input "9"
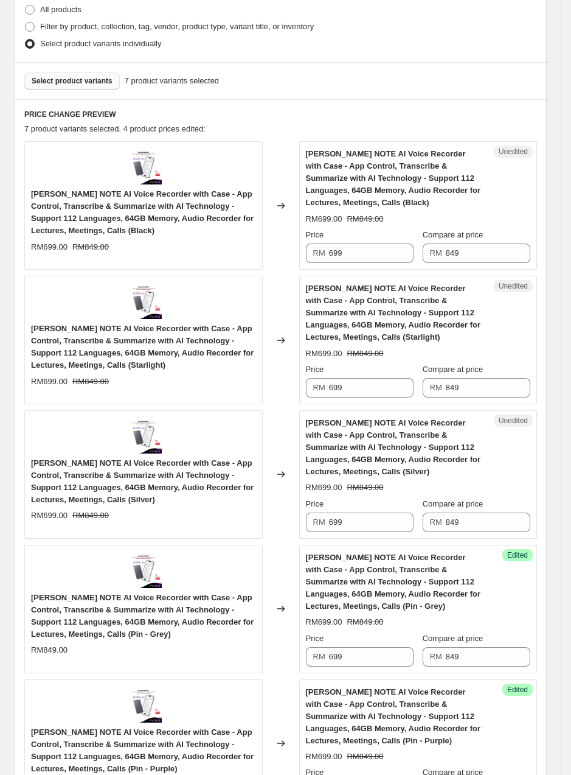
scroll to position [305, 0]
type input "849"
click at [97, 83] on span "Select product variants" at bounding box center [72, 82] width 81 height 10
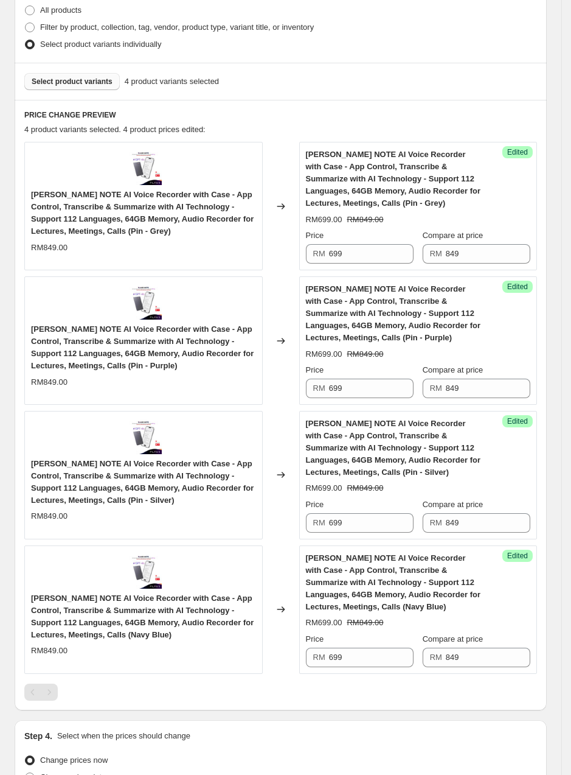
scroll to position [455, 0]
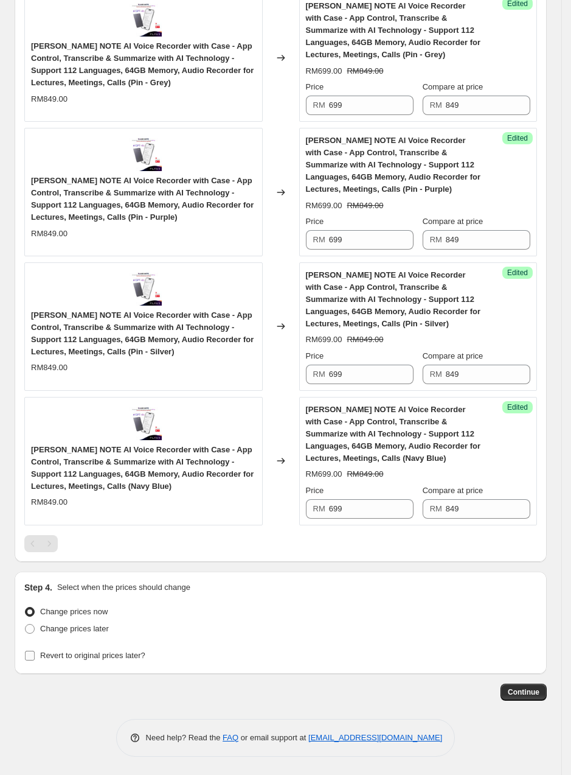
click at [86, 651] on span "Revert to original prices later?" at bounding box center [92, 654] width 105 height 9
click at [35, 651] on input "Revert to original prices later?" at bounding box center [30, 655] width 10 height 10
checkbox input "true"
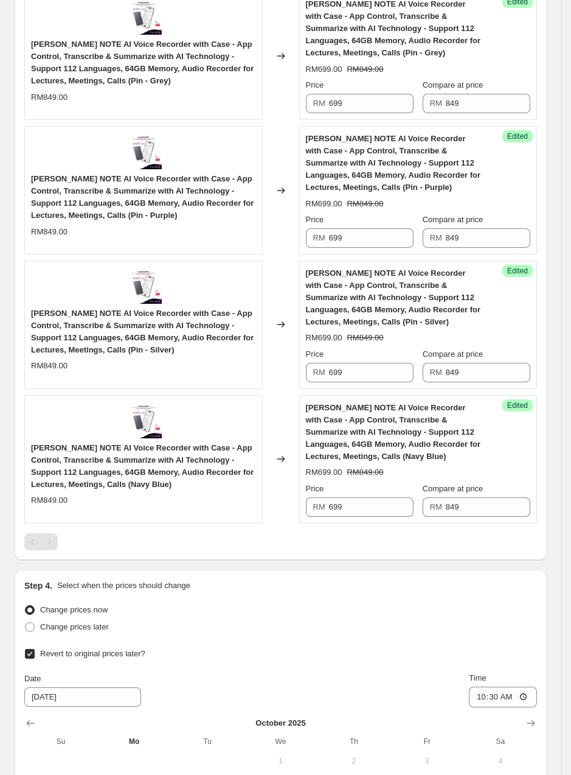
scroll to position [663, 0]
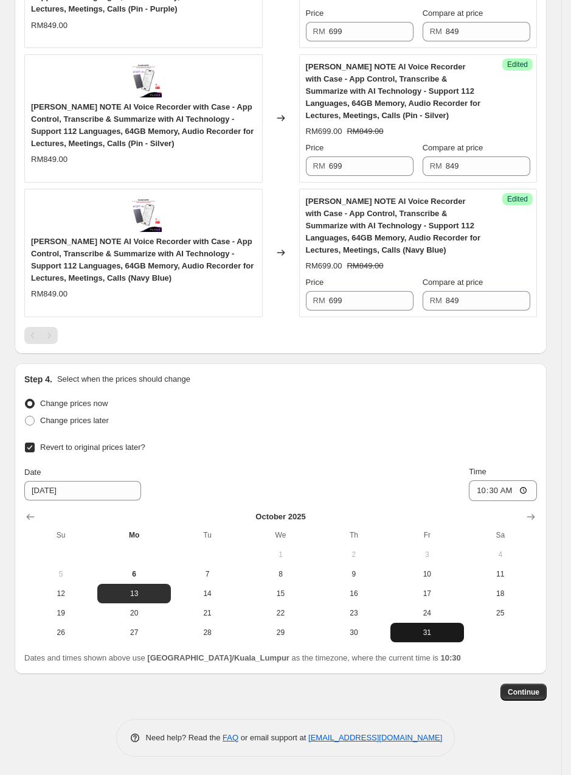
click at [422, 624] on button "31" at bounding box center [427, 631] width 73 height 19
type input "10/31/2025"
click at [499, 485] on input "10:30" at bounding box center [503, 490] width 68 height 21
click at [537, 489] on input "10:30" at bounding box center [503, 490] width 68 height 21
click at [526, 492] on input "10:30" at bounding box center [503, 490] width 68 height 21
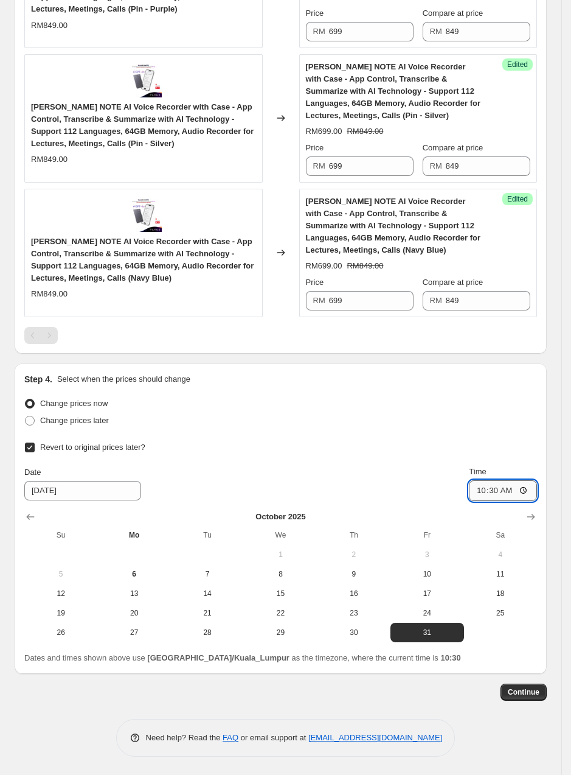
click at [532, 487] on input "10:30" at bounding box center [503, 490] width 68 height 21
type input "23:59"
click at [547, 436] on div "Step 4. Select when the prices should change Change prices now Change prices la…" at bounding box center [281, 518] width 532 height 310
click at [547, 697] on button "Continue" at bounding box center [524, 691] width 46 height 17
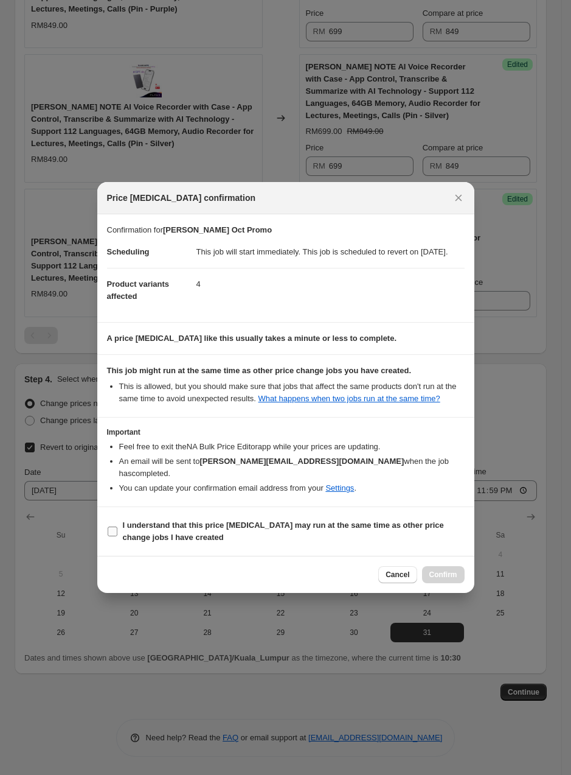
click at [117, 532] on label "I understand that this price change job may run at the same time as other price…" at bounding box center [286, 531] width 358 height 29
click at [117, 532] on input "I understand that this price change job may run at the same time as other price…" at bounding box center [113, 531] width 10 height 10
checkbox input "true"
click at [433, 568] on button "Confirm" at bounding box center [443, 574] width 43 height 17
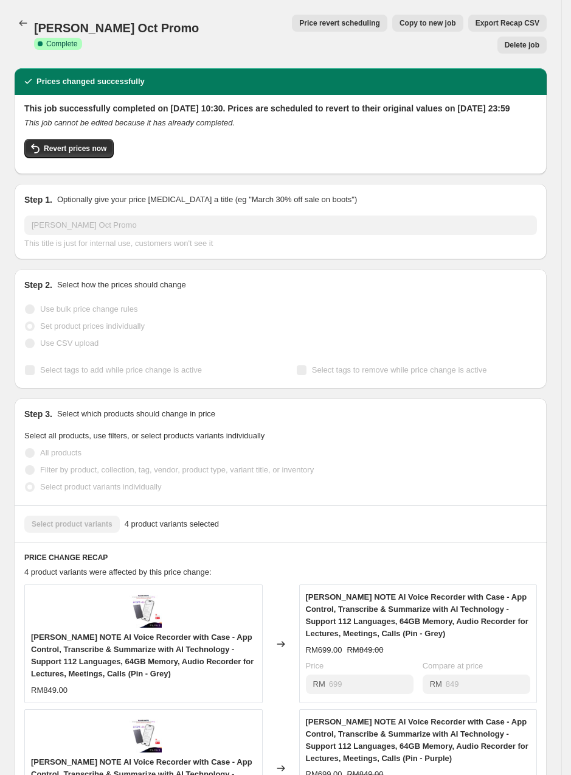
click at [35, 26] on span "Plaud Oct Promo" at bounding box center [116, 27] width 165 height 13
click at [18, 26] on icon "Price change jobs" at bounding box center [23, 23] width 12 height 12
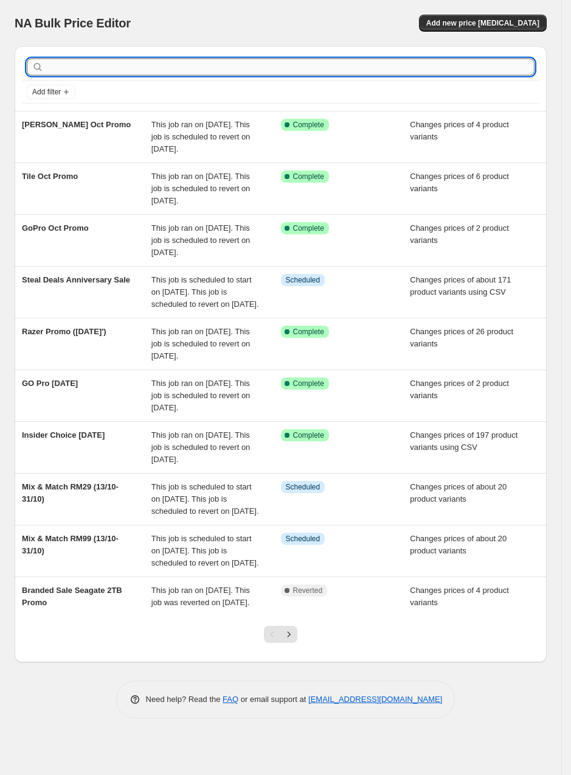
click at [364, 65] on input "text" at bounding box center [290, 66] width 489 height 17
click at [528, 24] on span "Add new price change job" at bounding box center [483, 23] width 113 height 10
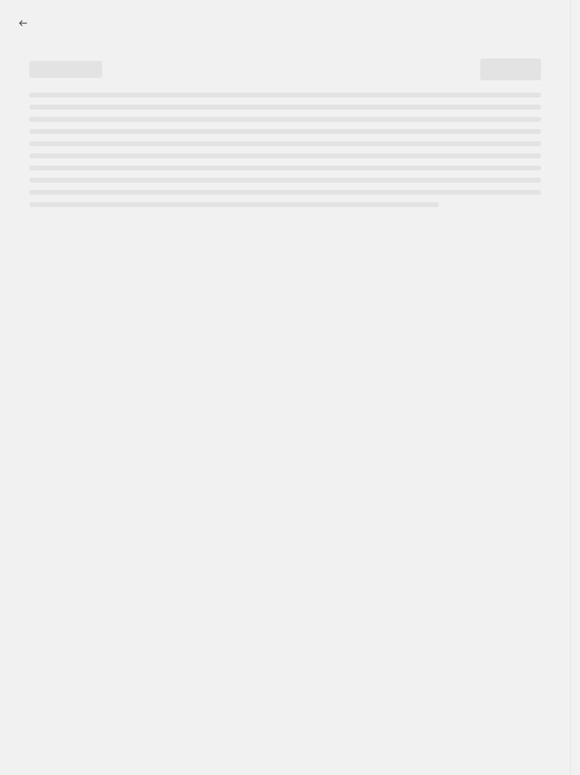
select select "percentage"
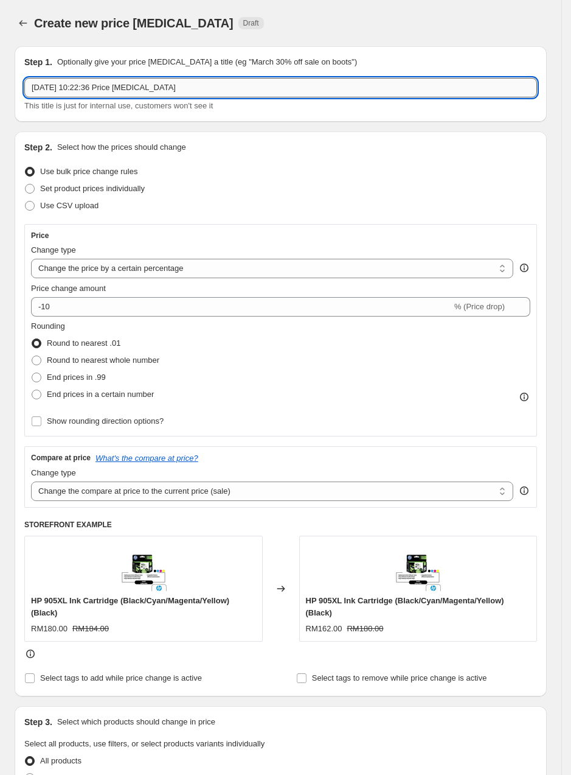
click at [208, 86] on input "6 Oct 2025, 10:22:36 Price change job" at bounding box center [280, 87] width 513 height 19
click at [128, 92] on input "6 Oct 2025, 10:22:36 Price change job" at bounding box center [280, 87] width 513 height 19
type input "DJI Oct Promo"
click at [77, 183] on span "Set product prices individually" at bounding box center [92, 189] width 105 height 12
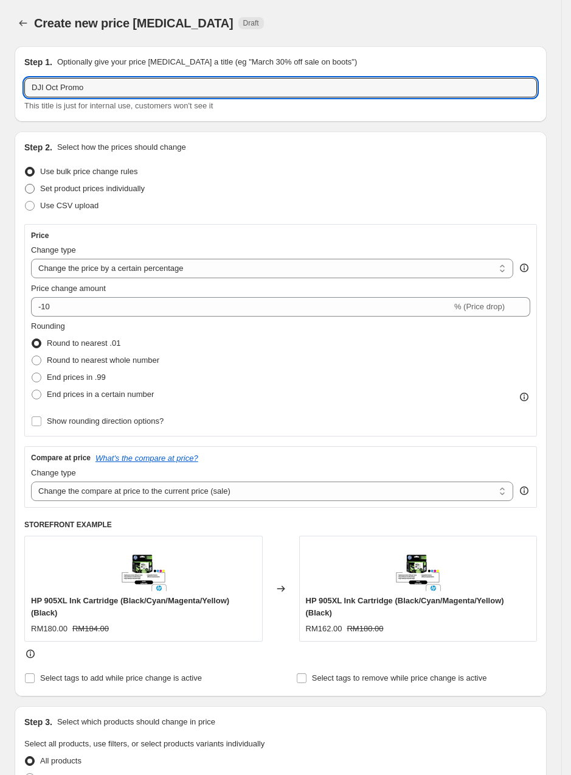
click at [26, 184] on input "Set product prices individually" at bounding box center [25, 184] width 1 height 1
radio input "true"
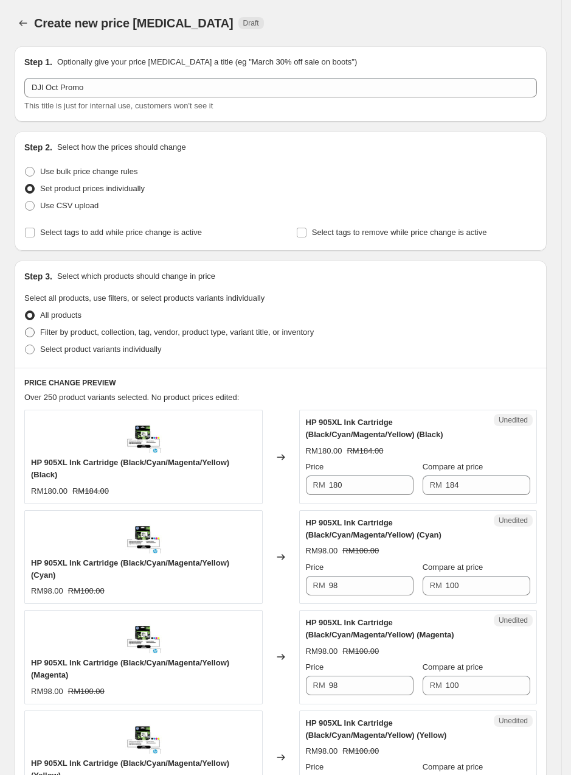
click at [110, 328] on span "Filter by product, collection, tag, vendor, product type, variant title, or inv…" at bounding box center [177, 331] width 274 height 9
click at [26, 328] on input "Filter by product, collection, tag, vendor, product type, variant title, or inv…" at bounding box center [25, 327] width 1 height 1
radio input "true"
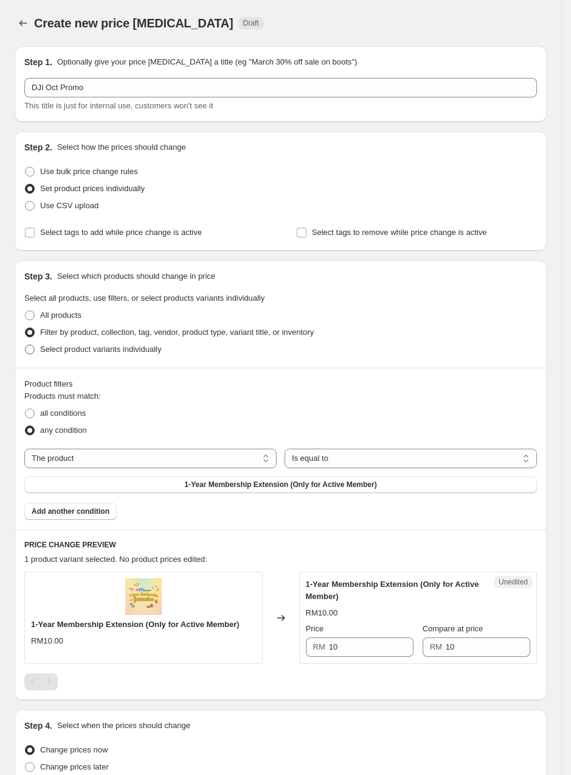
click at [123, 349] on span "Select product variants individually" at bounding box center [100, 348] width 121 height 9
click at [26, 345] on input "Select product variants individually" at bounding box center [25, 344] width 1 height 1
radio input "true"
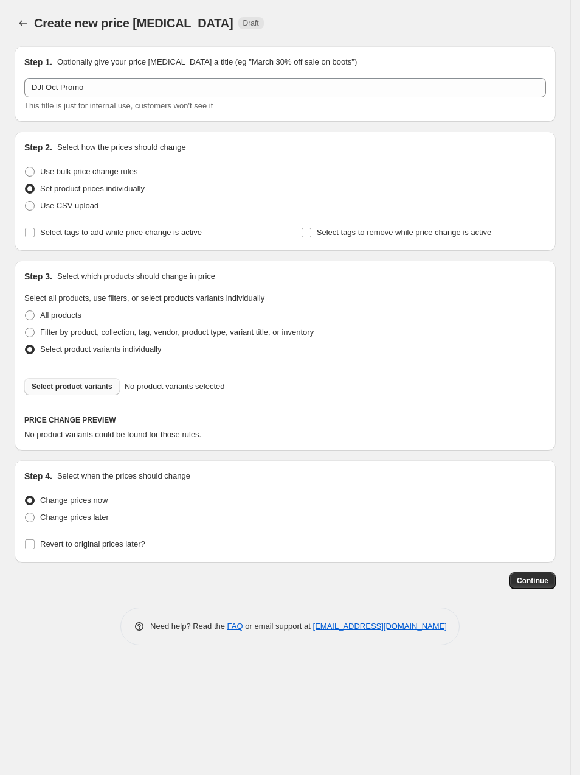
click at [88, 392] on button "Select product variants" at bounding box center [72, 386] width 96 height 17
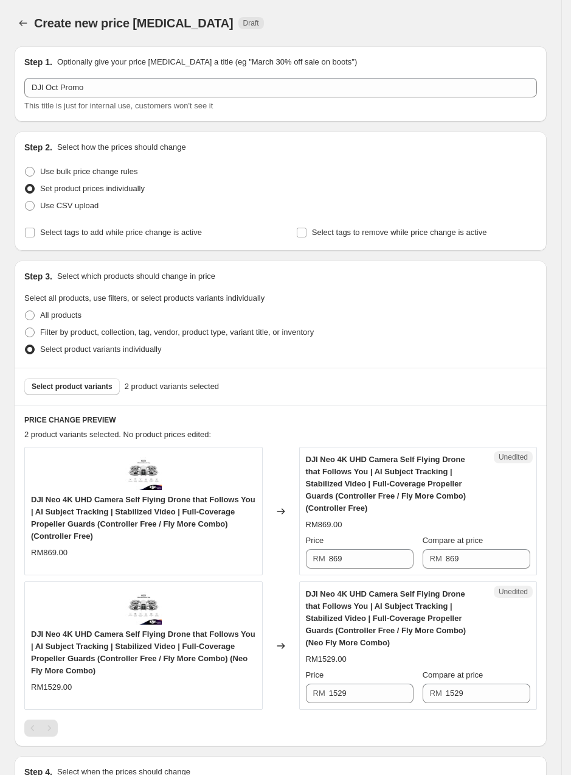
scroll to position [186, 0]
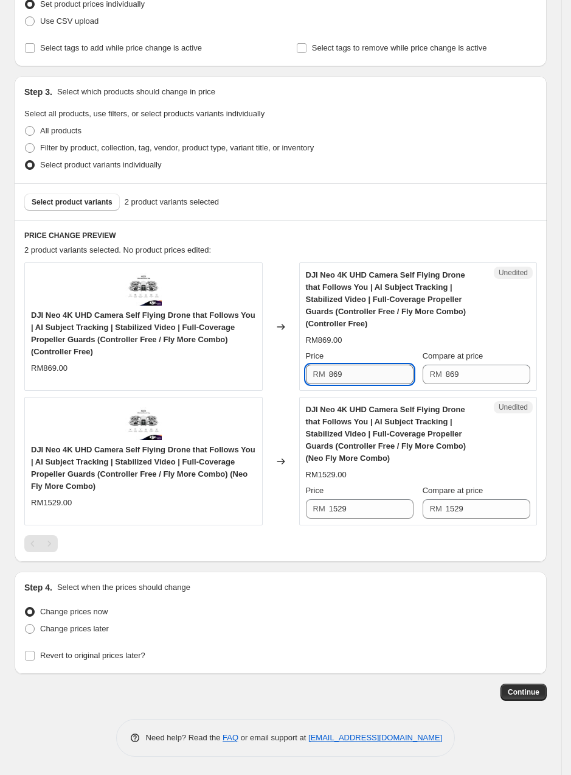
click at [351, 367] on input "869" at bounding box center [371, 373] width 85 height 19
type input "759"
click at [361, 506] on input "1529" at bounding box center [371, 508] width 85 height 19
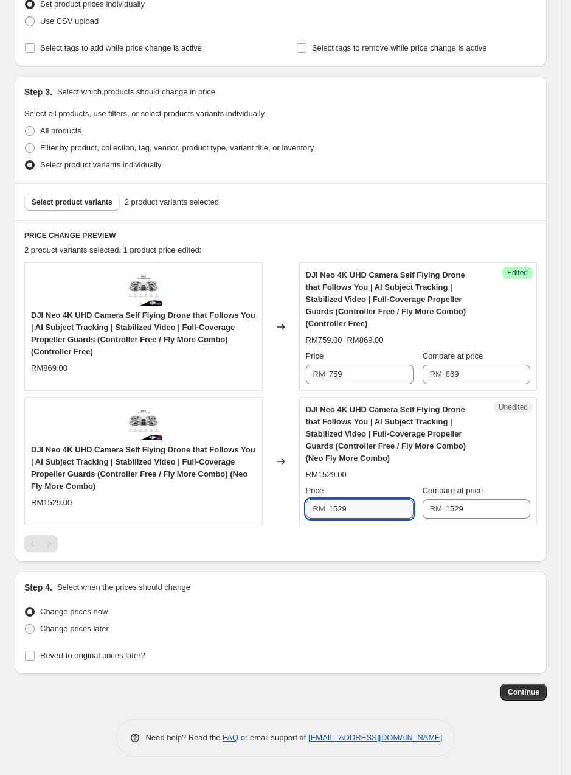
click at [361, 506] on input "1529" at bounding box center [371, 508] width 85 height 19
type input "1299"
click at [73, 197] on span "Select product variants" at bounding box center [72, 202] width 81 height 10
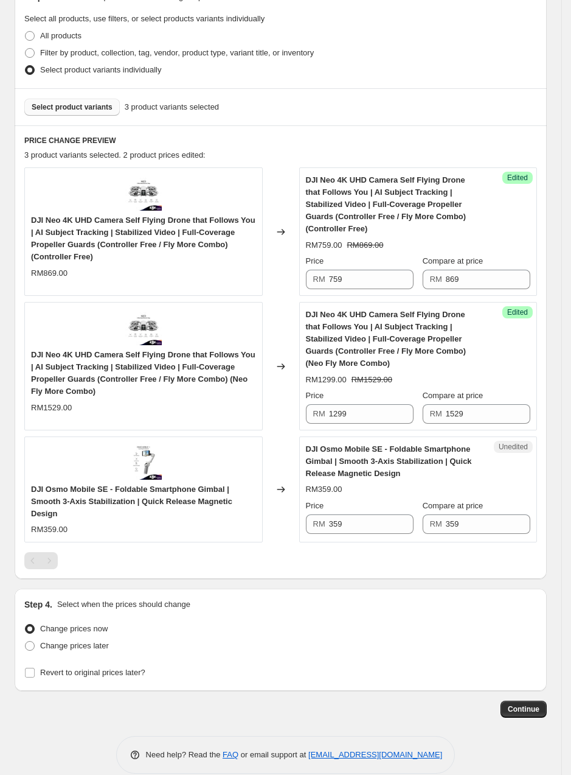
scroll to position [296, 0]
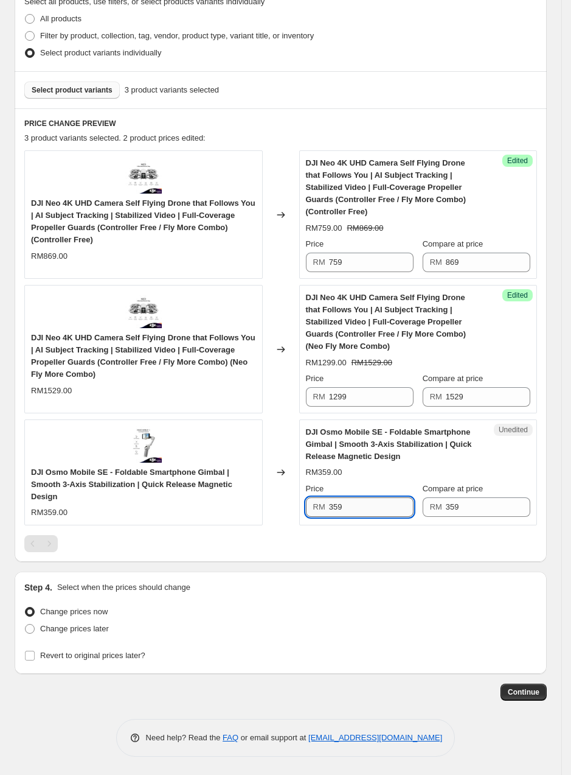
click at [351, 507] on input "359" at bounding box center [371, 506] width 85 height 19
type input "219"
click at [81, 89] on span "Select product variants" at bounding box center [72, 90] width 81 height 10
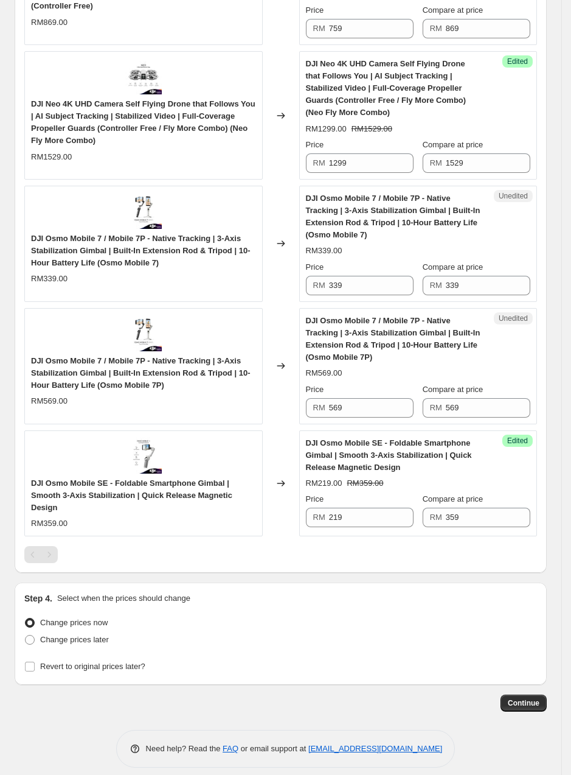
scroll to position [542, 0]
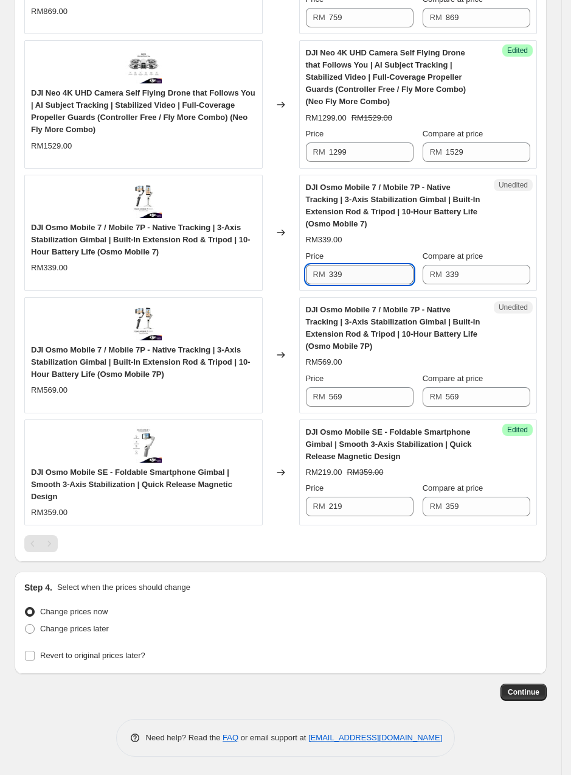
click at [344, 271] on input "339" at bounding box center [371, 274] width 85 height 19
type input "279"
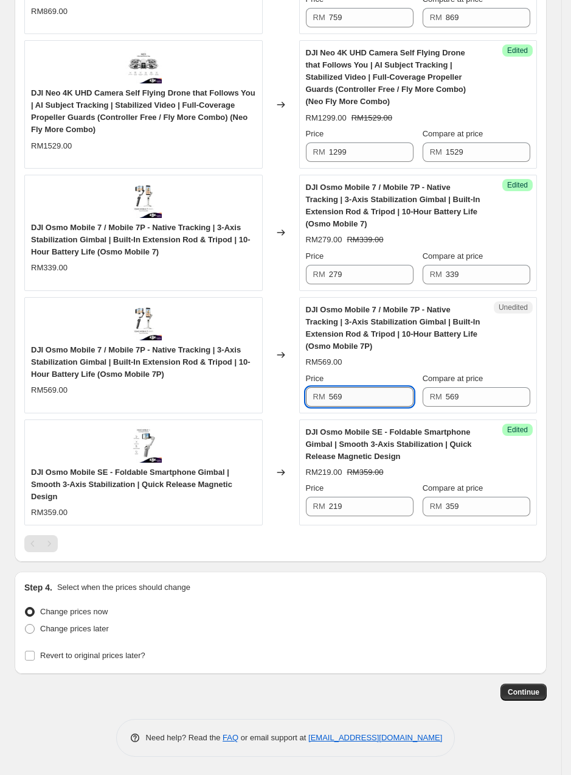
click at [351, 397] on input "569" at bounding box center [371, 396] width 85 height 19
type input "499"
click at [413, 445] on span "DJI Osmo Mobile SE - Foldable Smartphone Gimbal | Smooth 3-Axis Stabilization |…" at bounding box center [389, 443] width 166 height 33
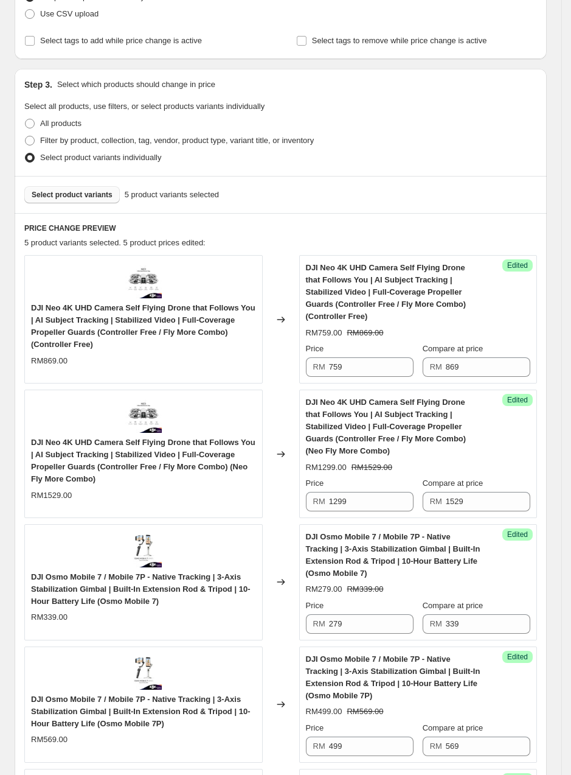
scroll to position [190, 0]
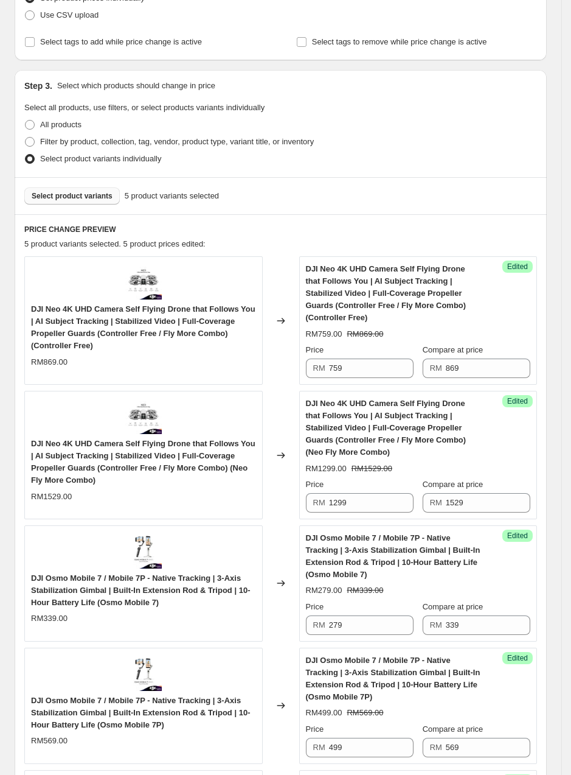
click at [97, 203] on button "Select product variants" at bounding box center [72, 195] width 96 height 17
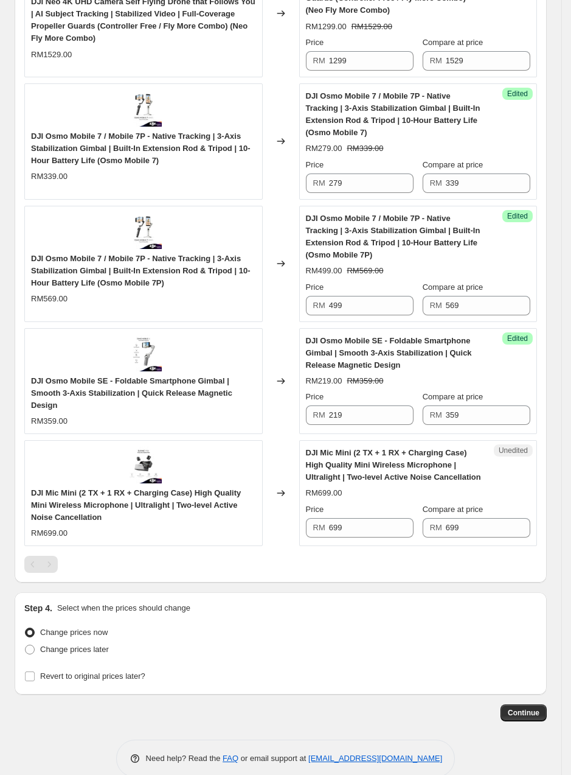
scroll to position [633, 0]
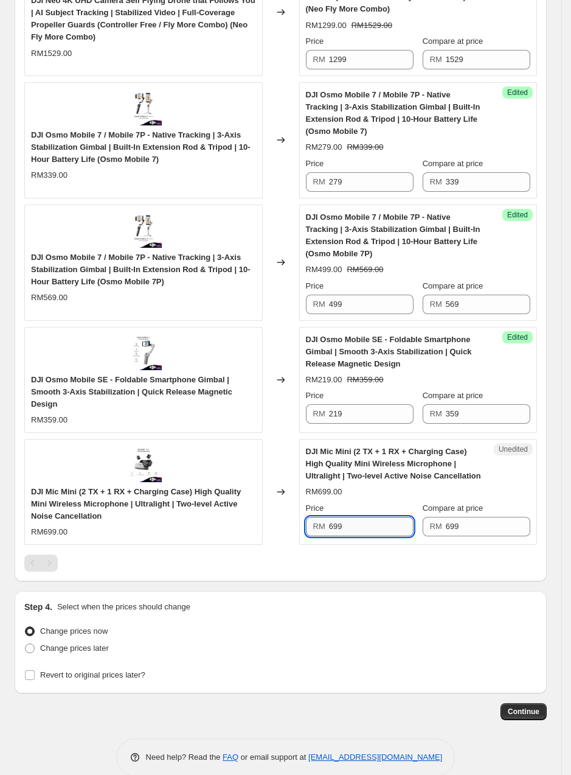
click at [350, 522] on input "699" at bounding box center [371, 526] width 85 height 19
type input "489"
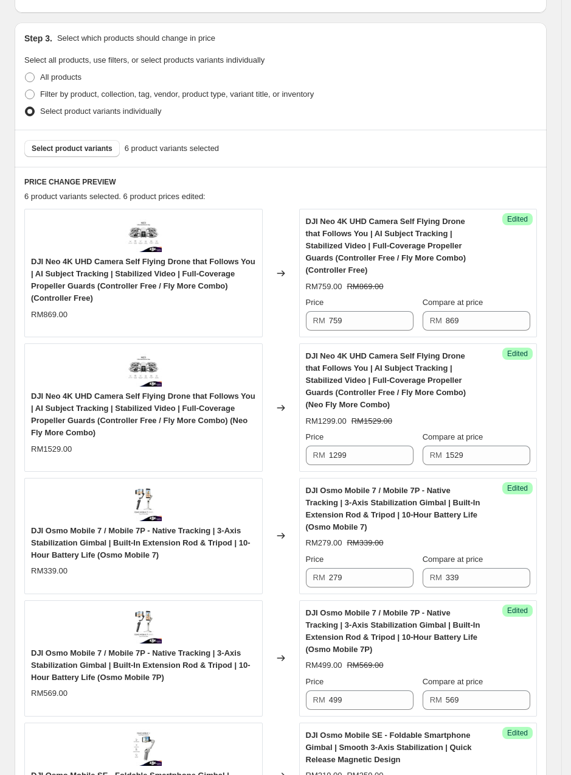
scroll to position [237, 0]
click at [71, 148] on span "Select product variants" at bounding box center [72, 149] width 81 height 10
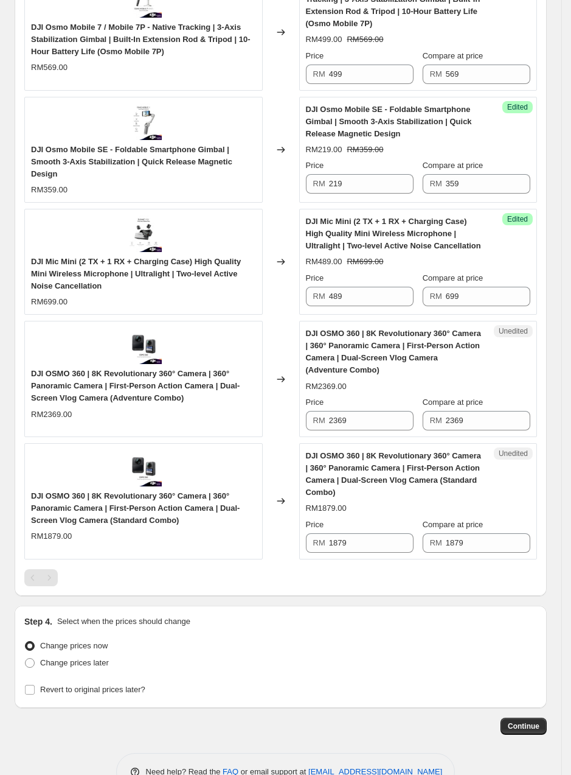
scroll to position [900, 0]
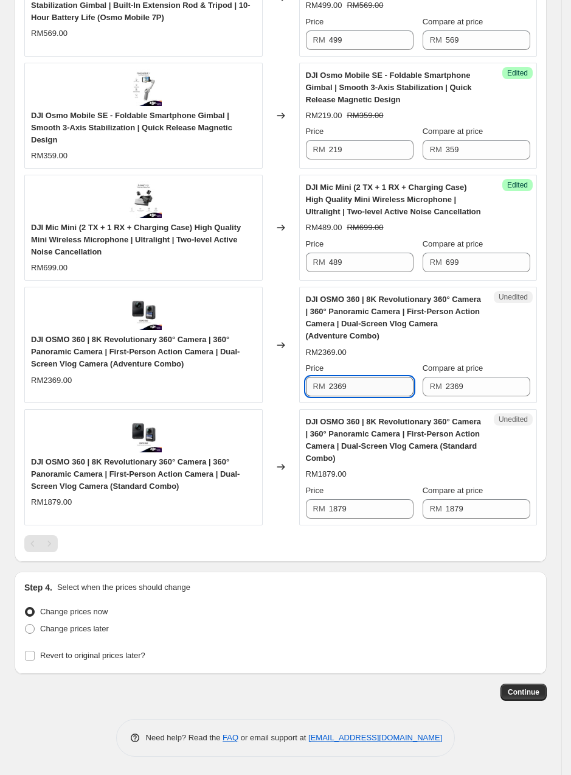
click at [345, 390] on input "2369" at bounding box center [371, 386] width 85 height 19
type input "2132"
click at [346, 500] on input "1879" at bounding box center [371, 508] width 85 height 19
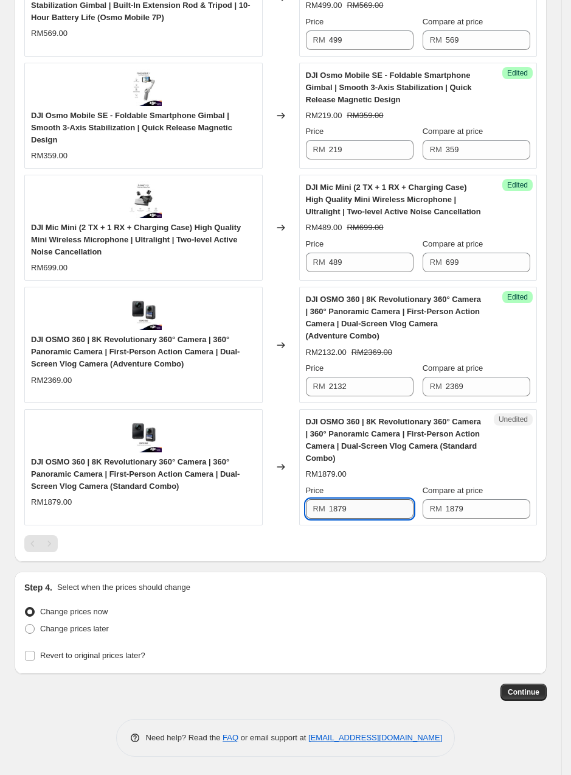
click at [346, 500] on input "1879" at bounding box center [371, 508] width 85 height 19
type input "1690"
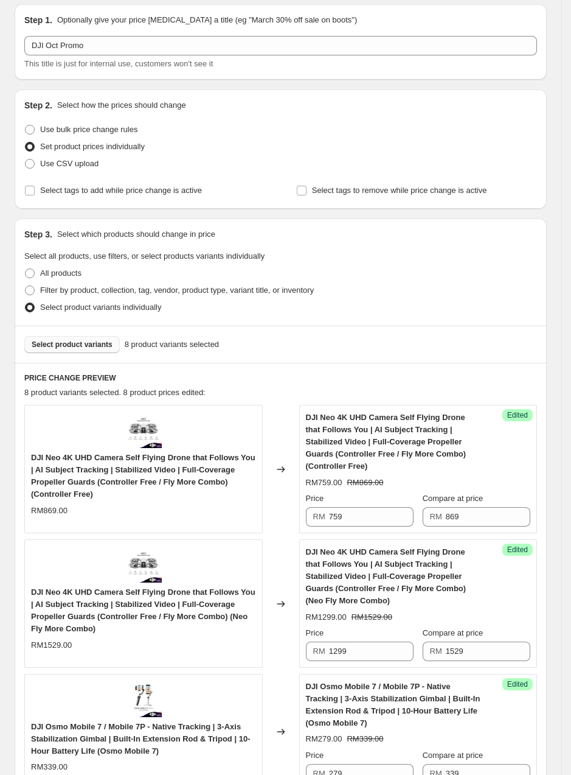
scroll to position [41, 0]
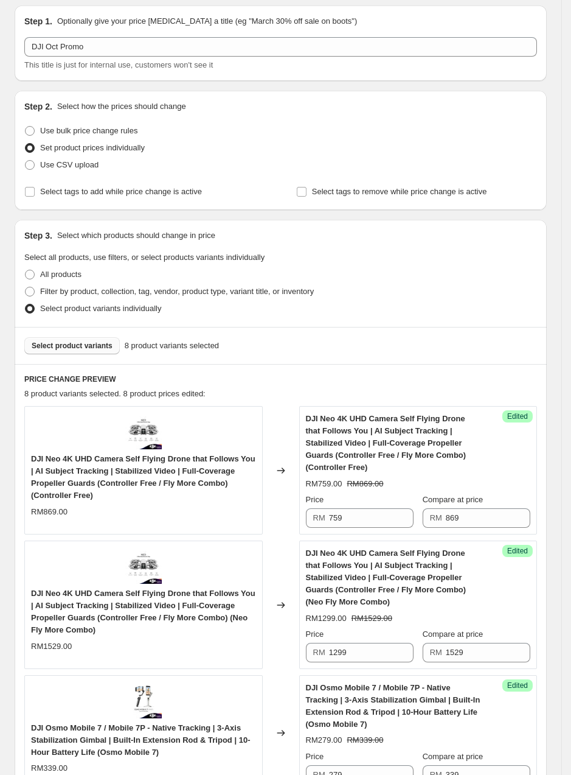
click at [97, 337] on button "Select product variants" at bounding box center [72, 345] width 96 height 17
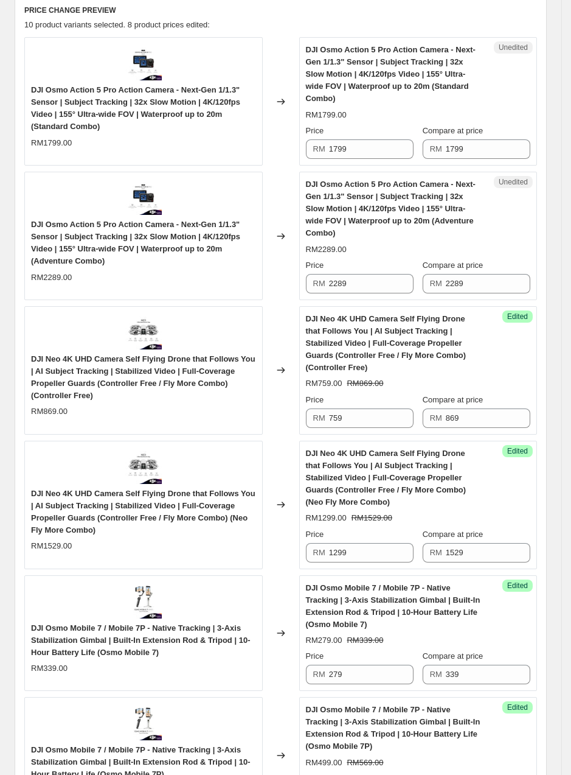
scroll to position [406, 0]
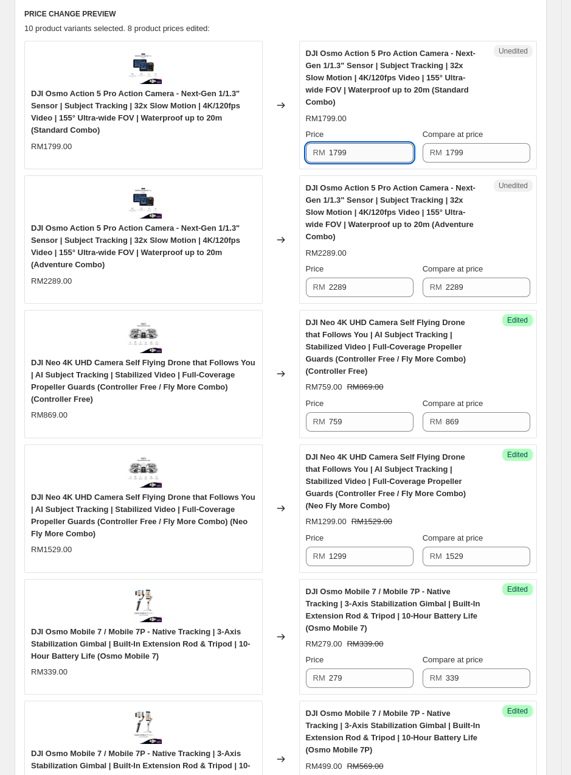
click at [356, 148] on input "1799" at bounding box center [371, 152] width 85 height 19
type input "1619"
click at [369, 277] on input "2289" at bounding box center [371, 286] width 85 height 19
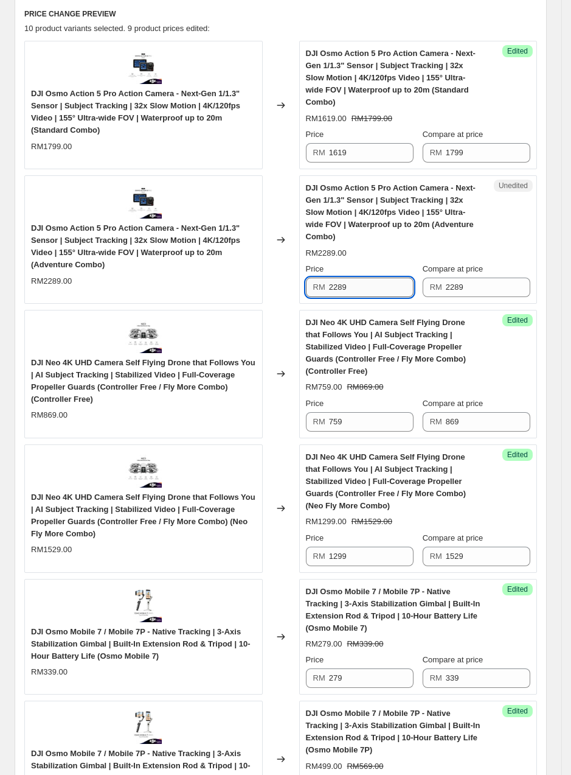
click at [369, 277] on input "2289" at bounding box center [371, 286] width 85 height 19
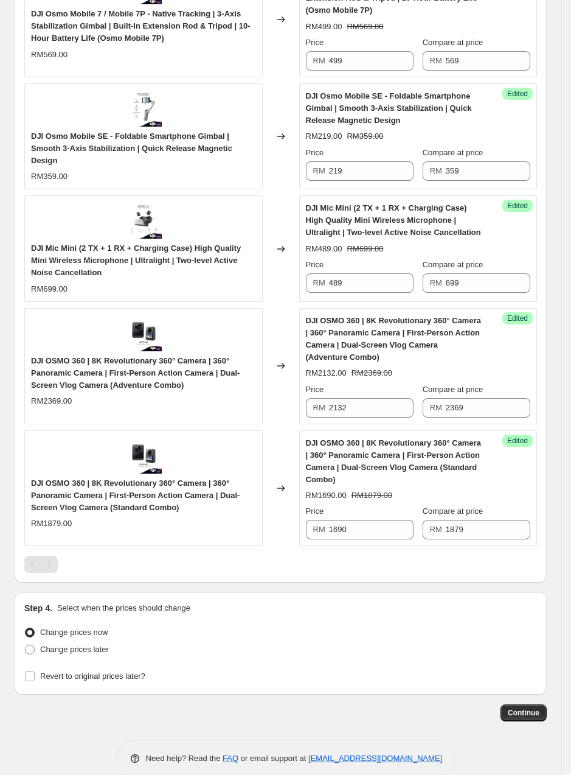
scroll to position [1150, 0]
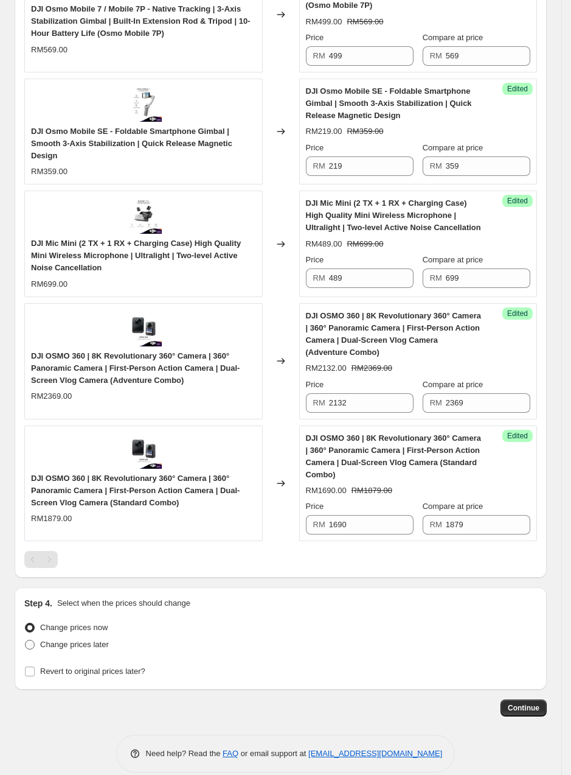
type input "2059"
click at [97, 640] on span "Change prices later" at bounding box center [74, 644] width 69 height 9
click at [26, 640] on input "Change prices later" at bounding box center [25, 640] width 1 height 1
radio input "true"
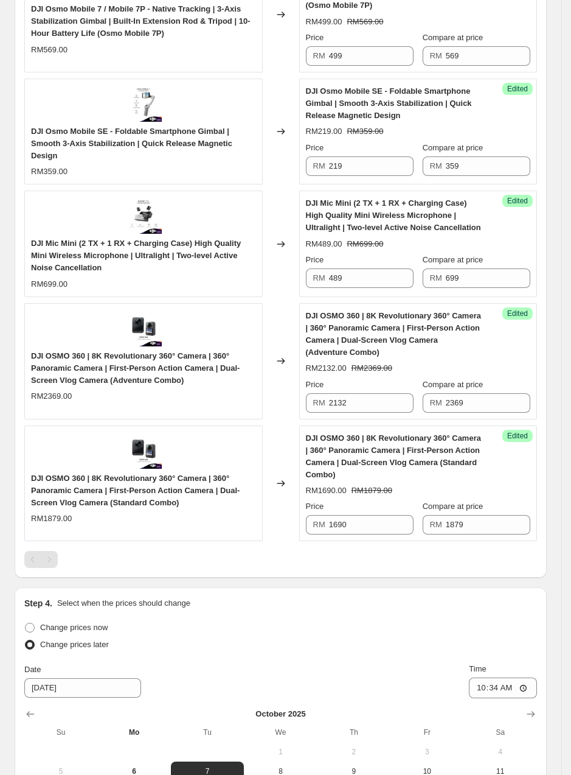
scroll to position [1358, 0]
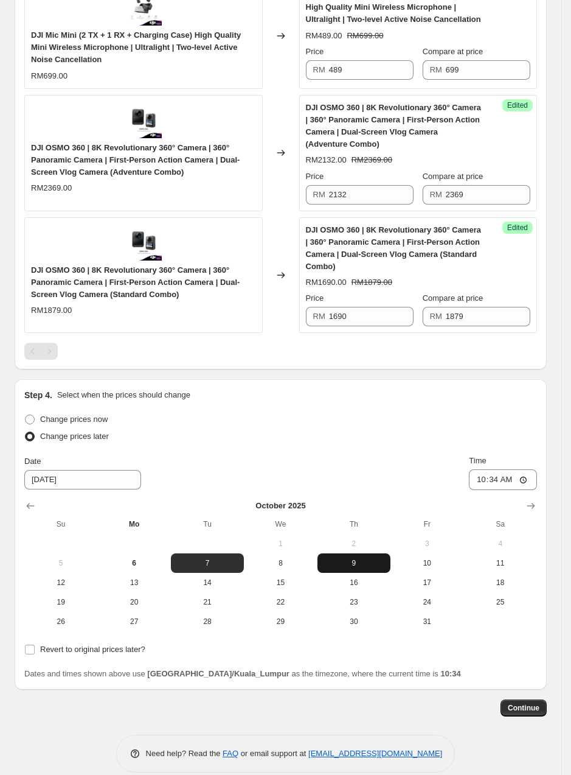
click at [360, 558] on span "9" at bounding box center [353, 563] width 63 height 10
type input "[DATE]"
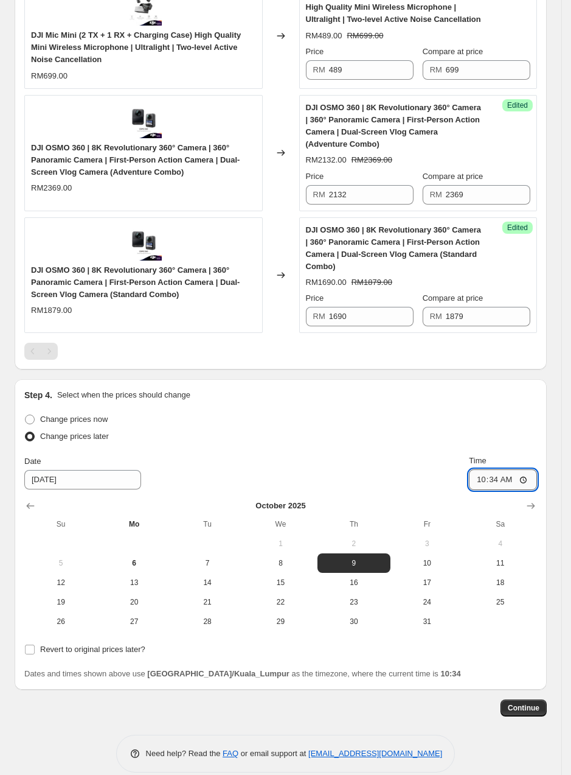
click at [486, 469] on input "10:34" at bounding box center [503, 479] width 68 height 21
click at [537, 469] on input "10:34" at bounding box center [503, 479] width 68 height 21
type input "00:00"
click at [422, 461] on div "Date 10/9/2025 Time 00:00" at bounding box center [280, 472] width 513 height 35
click at [57, 644] on span "Revert to original prices later?" at bounding box center [92, 648] width 105 height 9
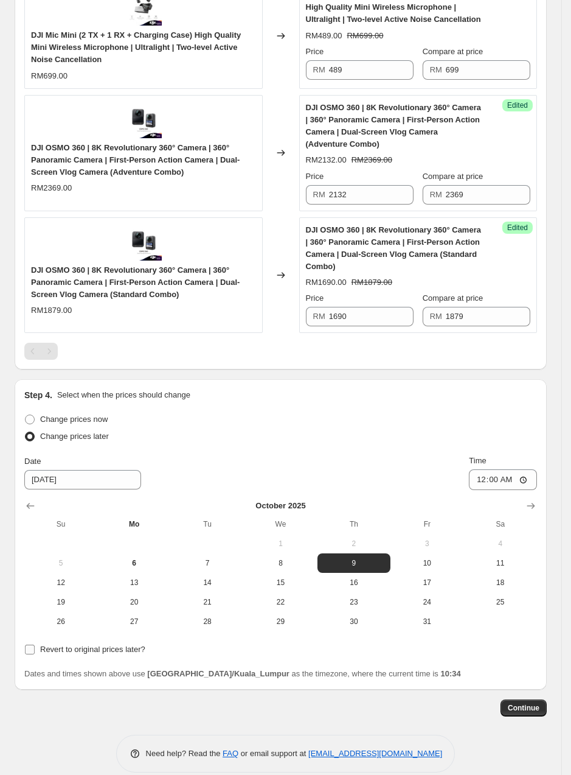
click at [35, 644] on input "Revert to original prices later?" at bounding box center [30, 649] width 10 height 10
checkbox input "true"
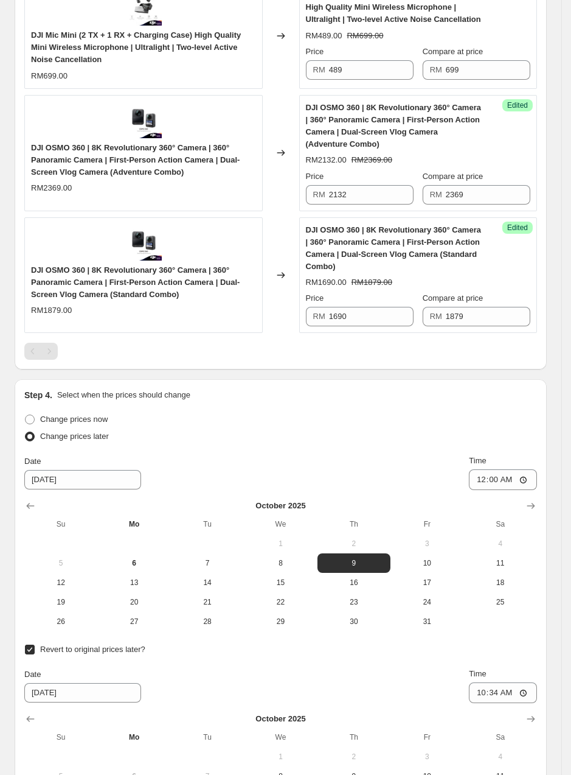
scroll to position [1544, 0]
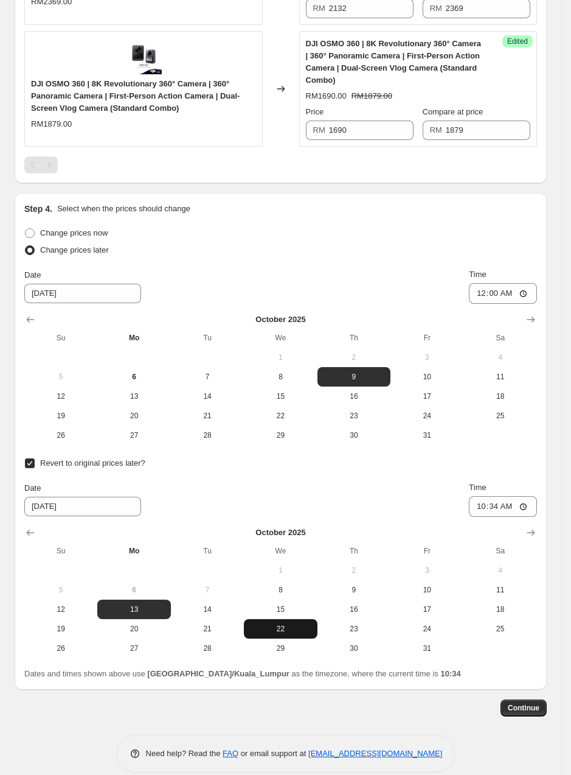
click at [296, 619] on button "22" at bounding box center [280, 628] width 73 height 19
type input "[DATE]"
click at [493, 496] on input "10:34" at bounding box center [503, 506] width 68 height 21
click at [530, 496] on input "10:34" at bounding box center [503, 506] width 68 height 21
click at [532, 496] on input "10:34" at bounding box center [503, 506] width 68 height 21
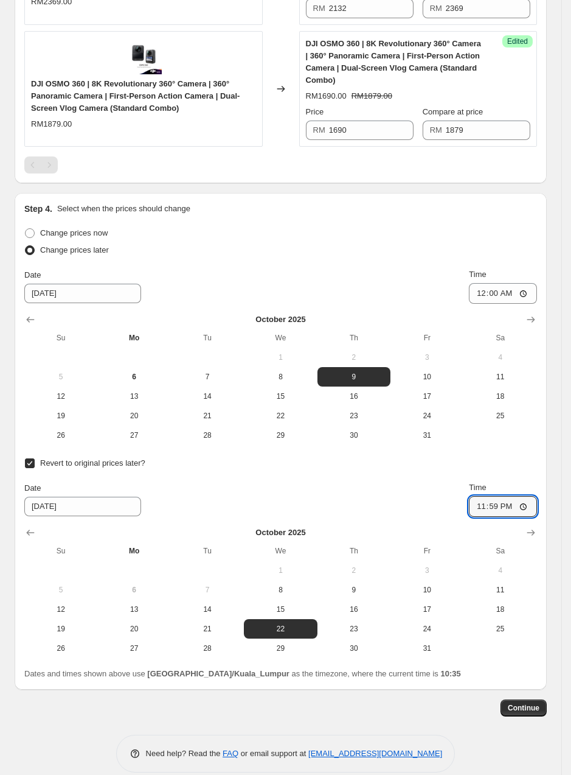
type input "23:59"
click at [533, 699] on button "Continue" at bounding box center [524, 707] width 46 height 17
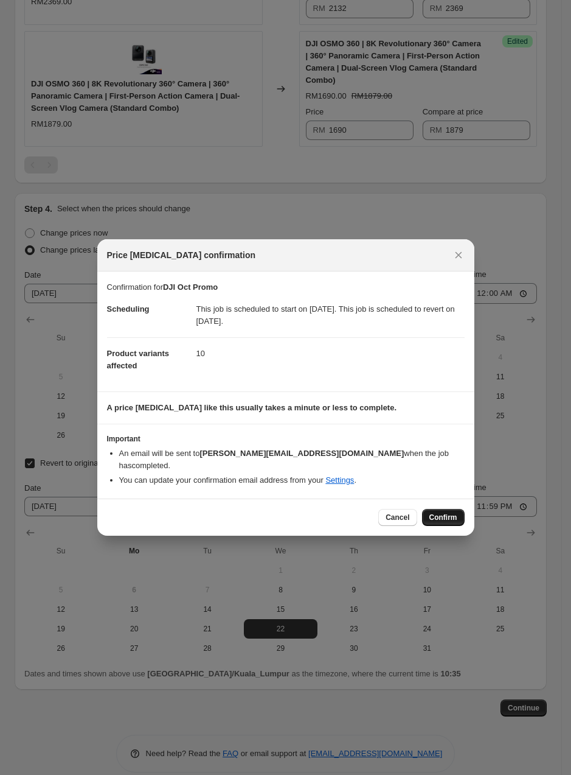
click at [458, 509] on button "Confirm" at bounding box center [443, 517] width 43 height 17
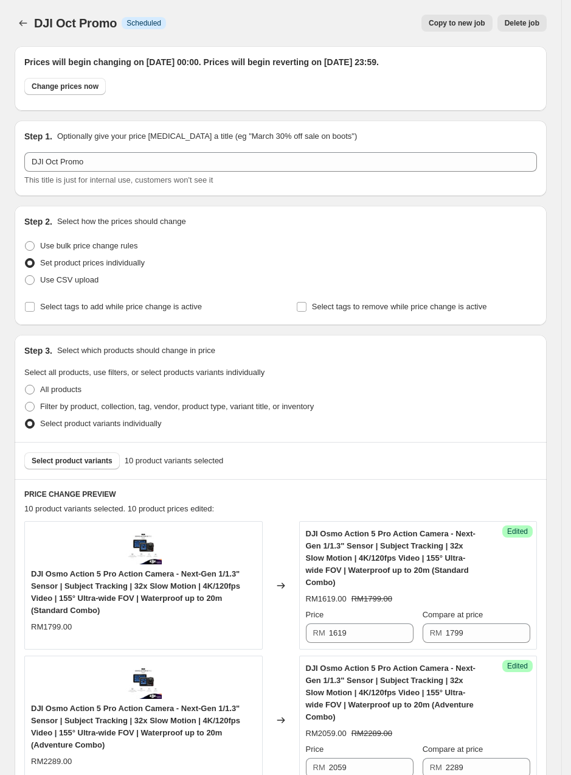
scroll to position [1544, 0]
